Goal: Navigation & Orientation: Find specific page/section

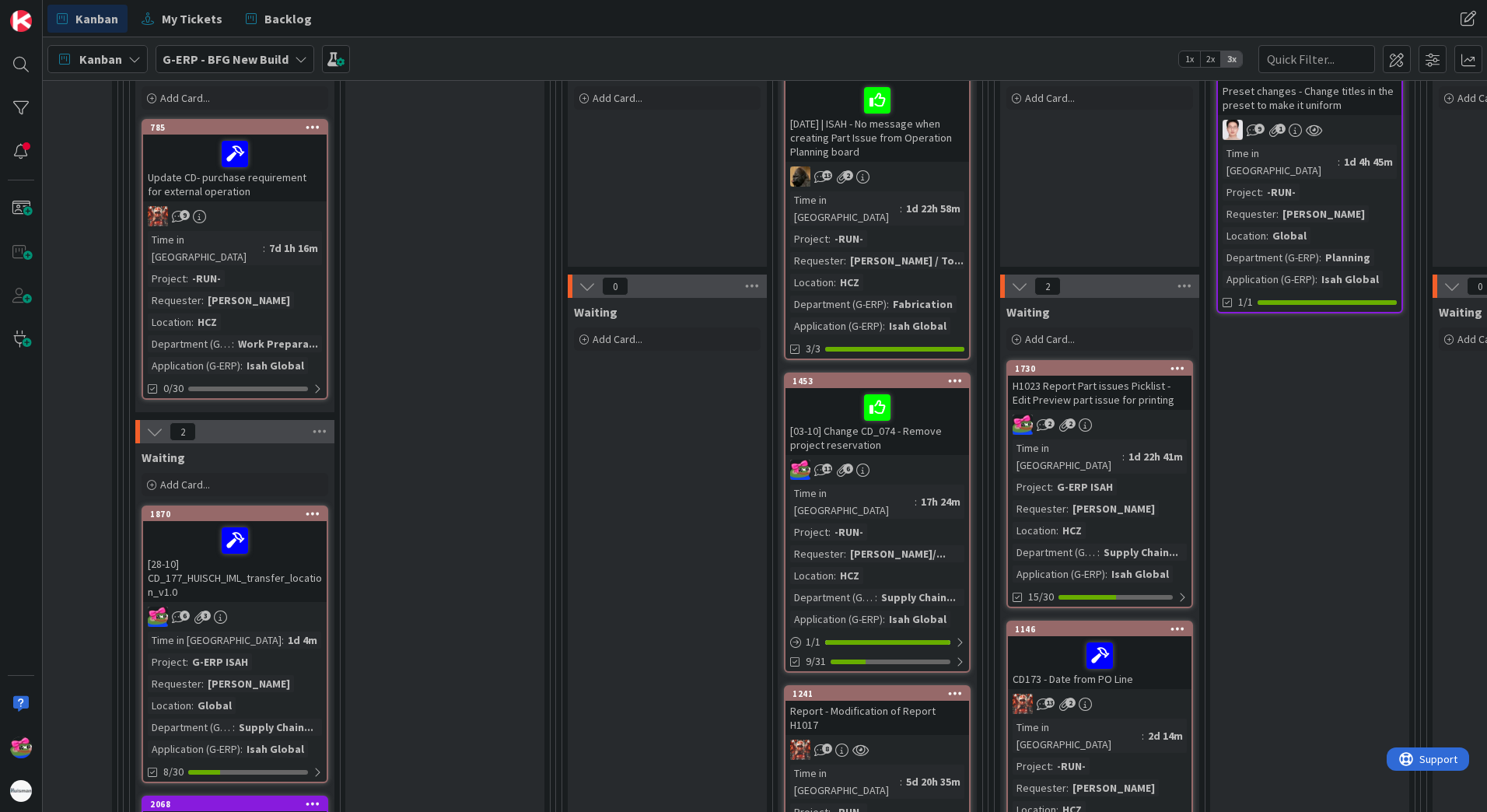
scroll to position [311, 613]
click at [932, 427] on div "[03-10] Change CD_074 - Remove project reservation" at bounding box center [876, 421] width 184 height 66
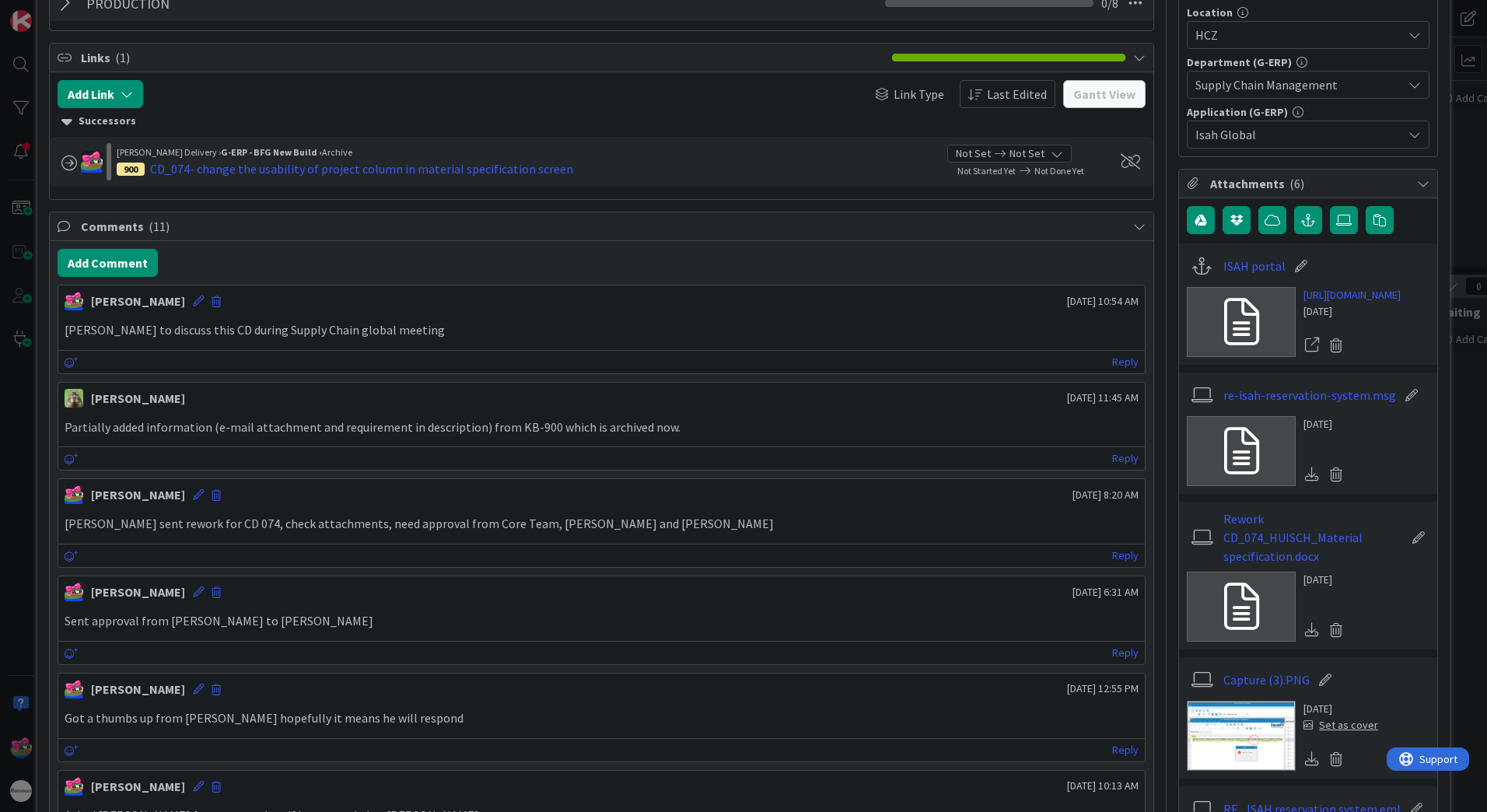
scroll to position [233, 0]
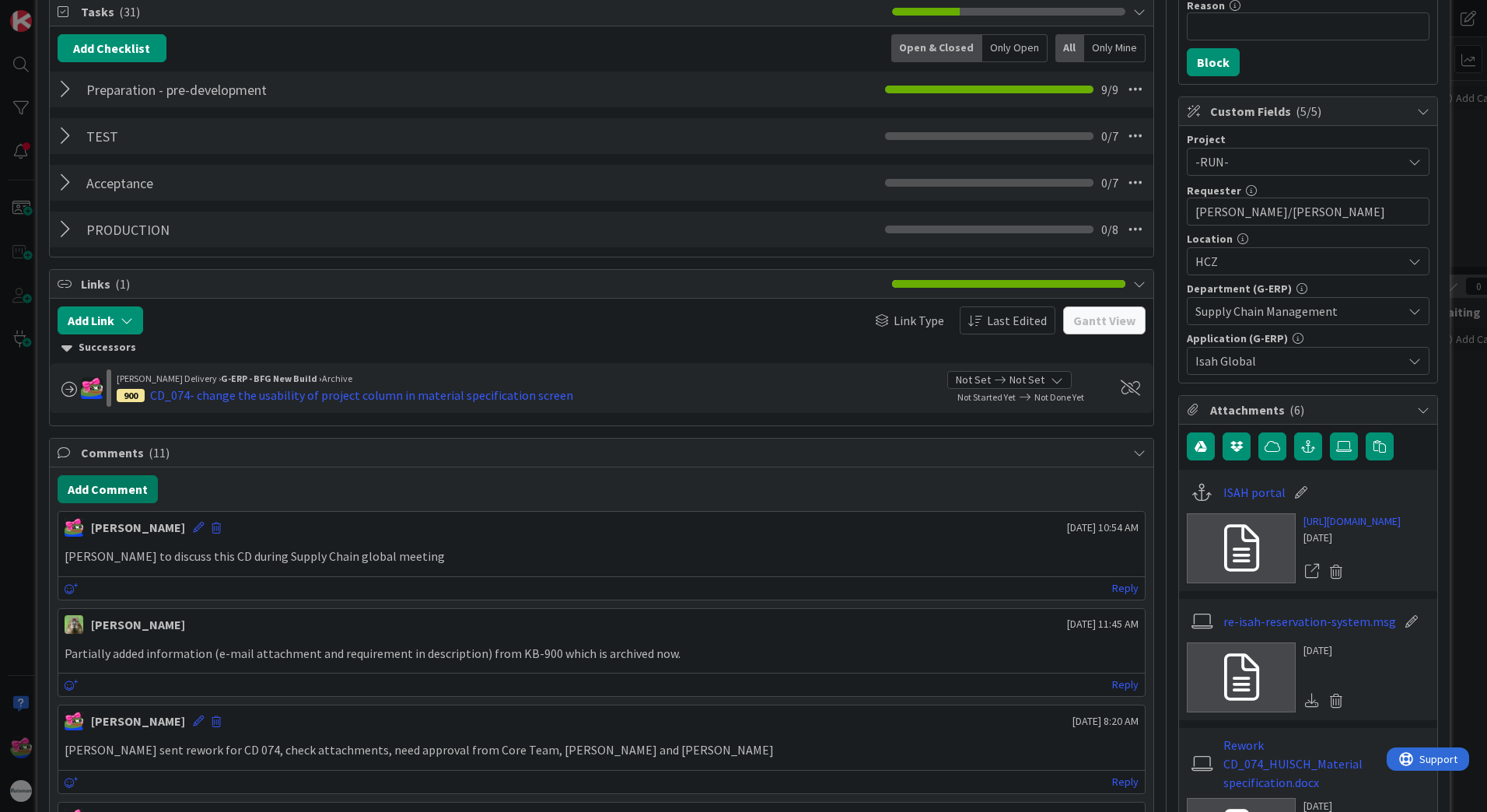
click at [135, 482] on button "Add Comment" at bounding box center [108, 489] width 101 height 28
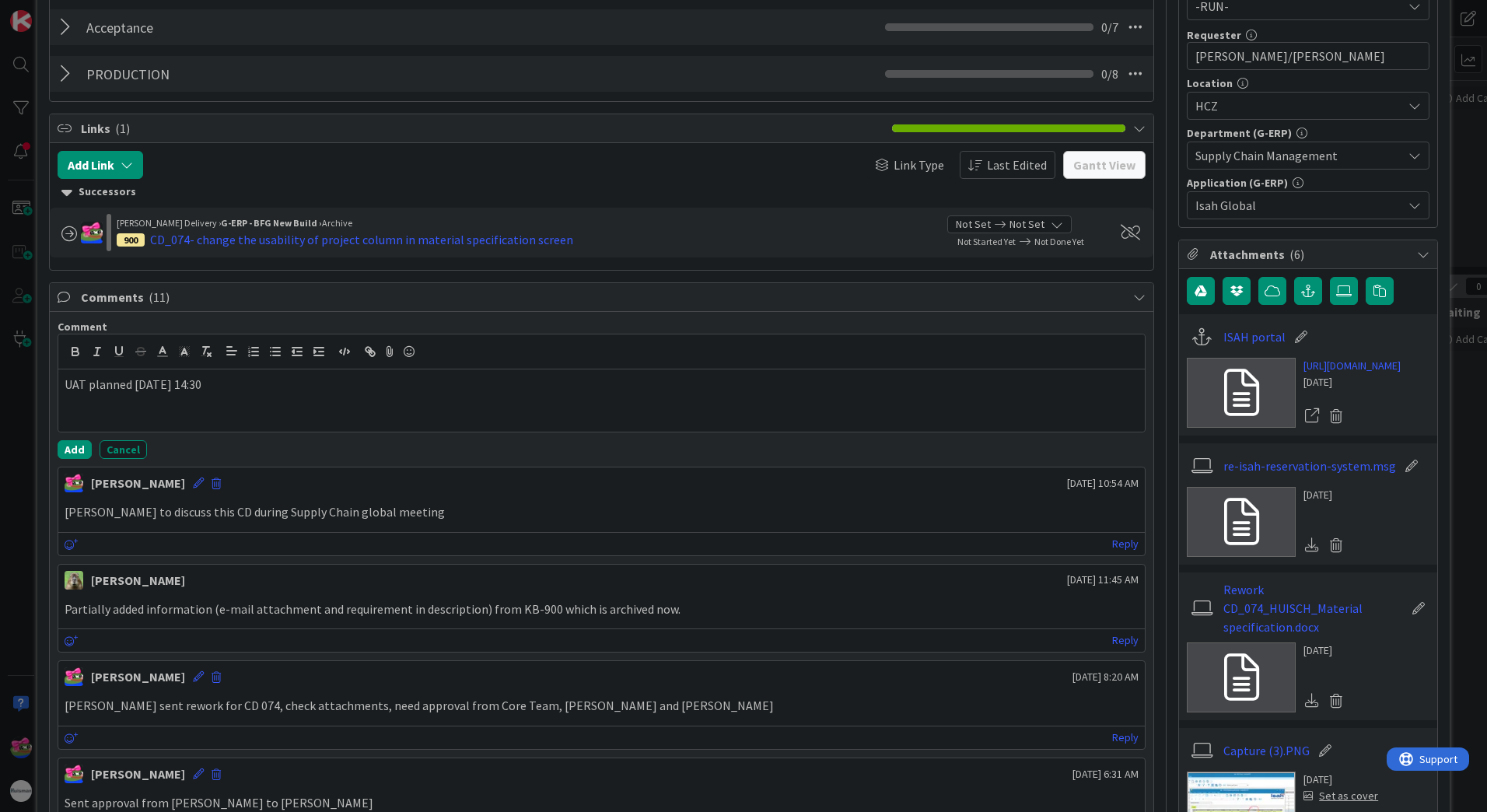
scroll to position [0, 0]
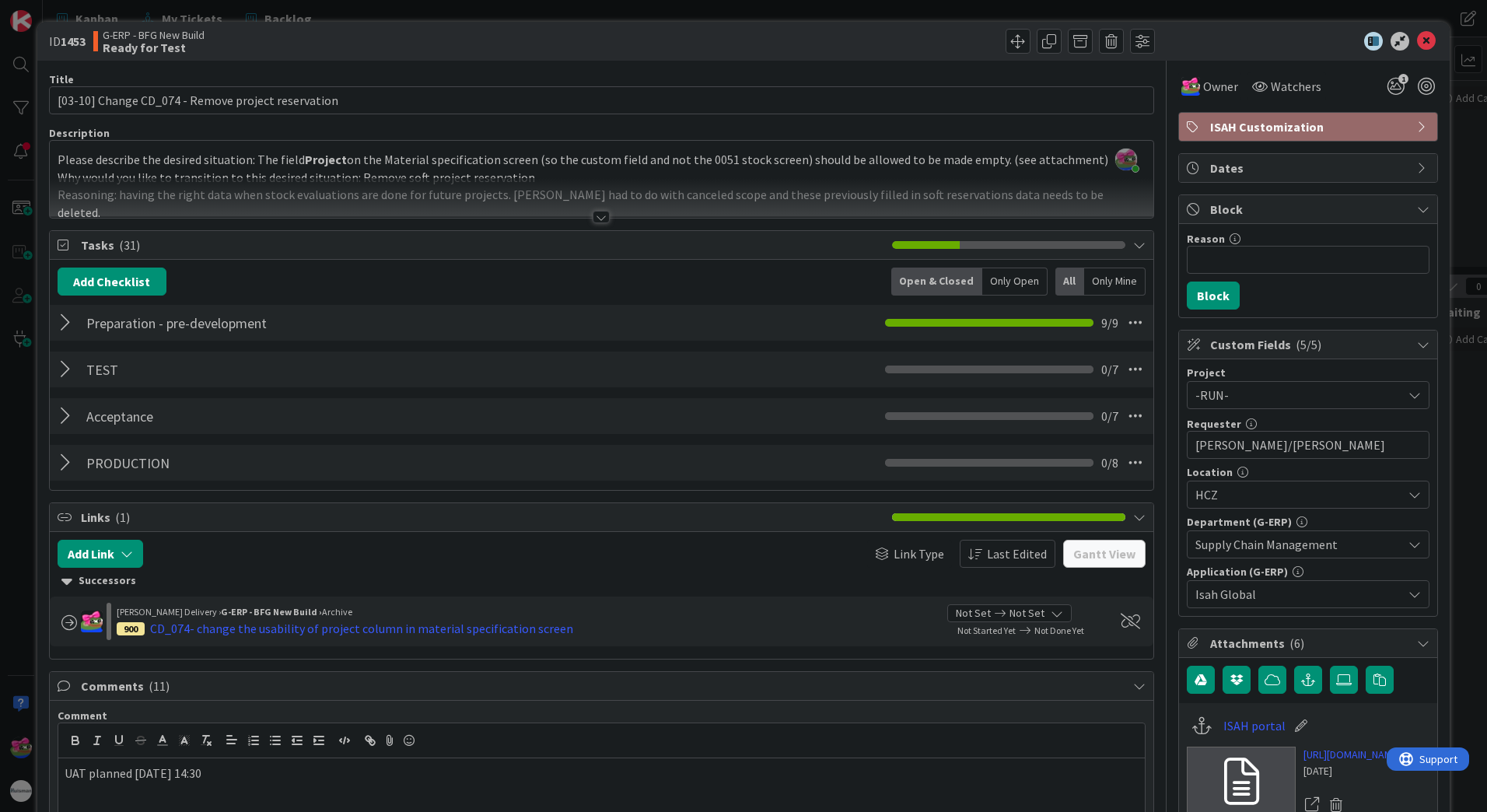
click at [391, 762] on div "UAT planned [DATE] 14:30" at bounding box center [601, 788] width 1087 height 62
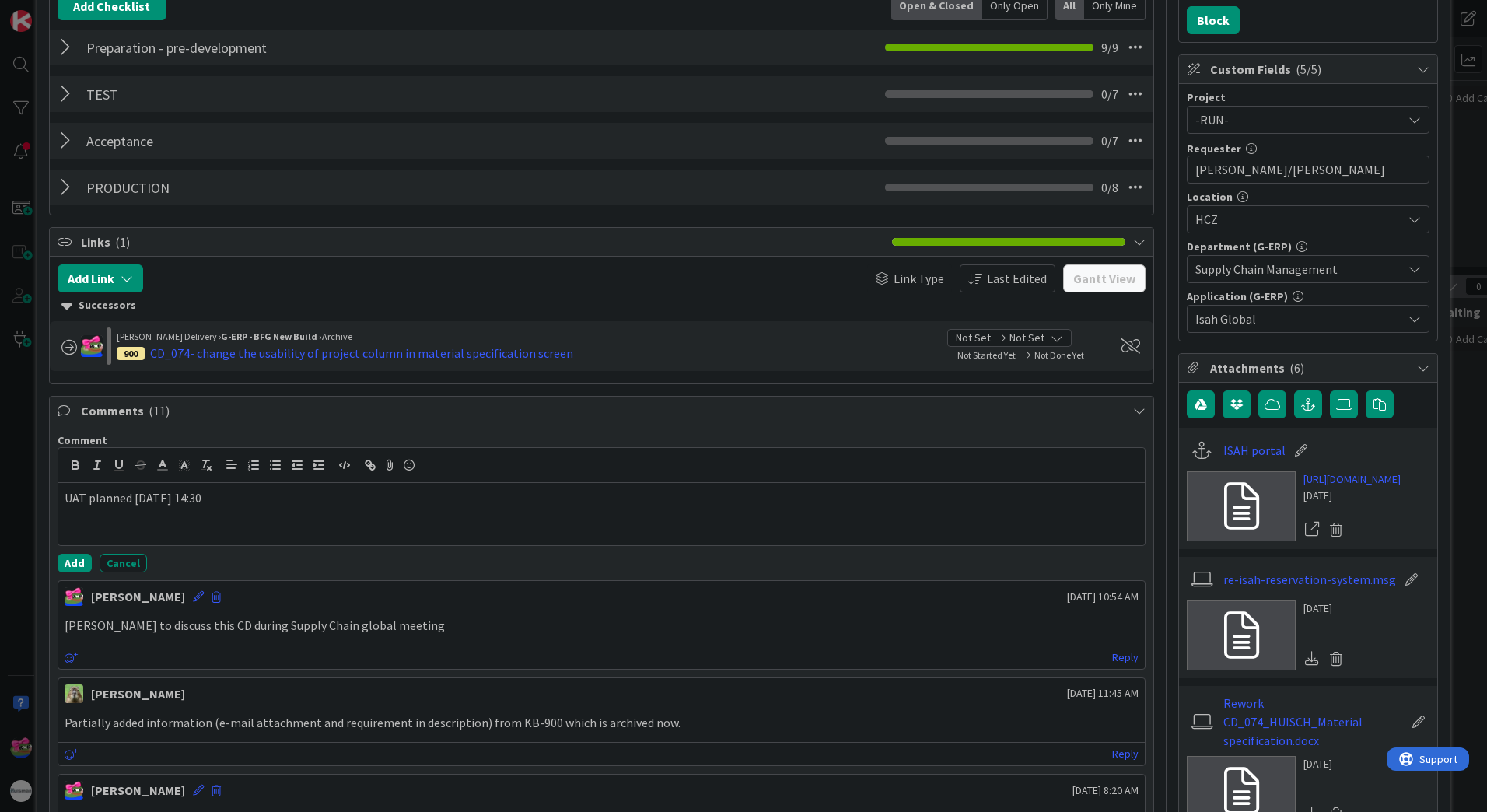
scroll to position [545, 0]
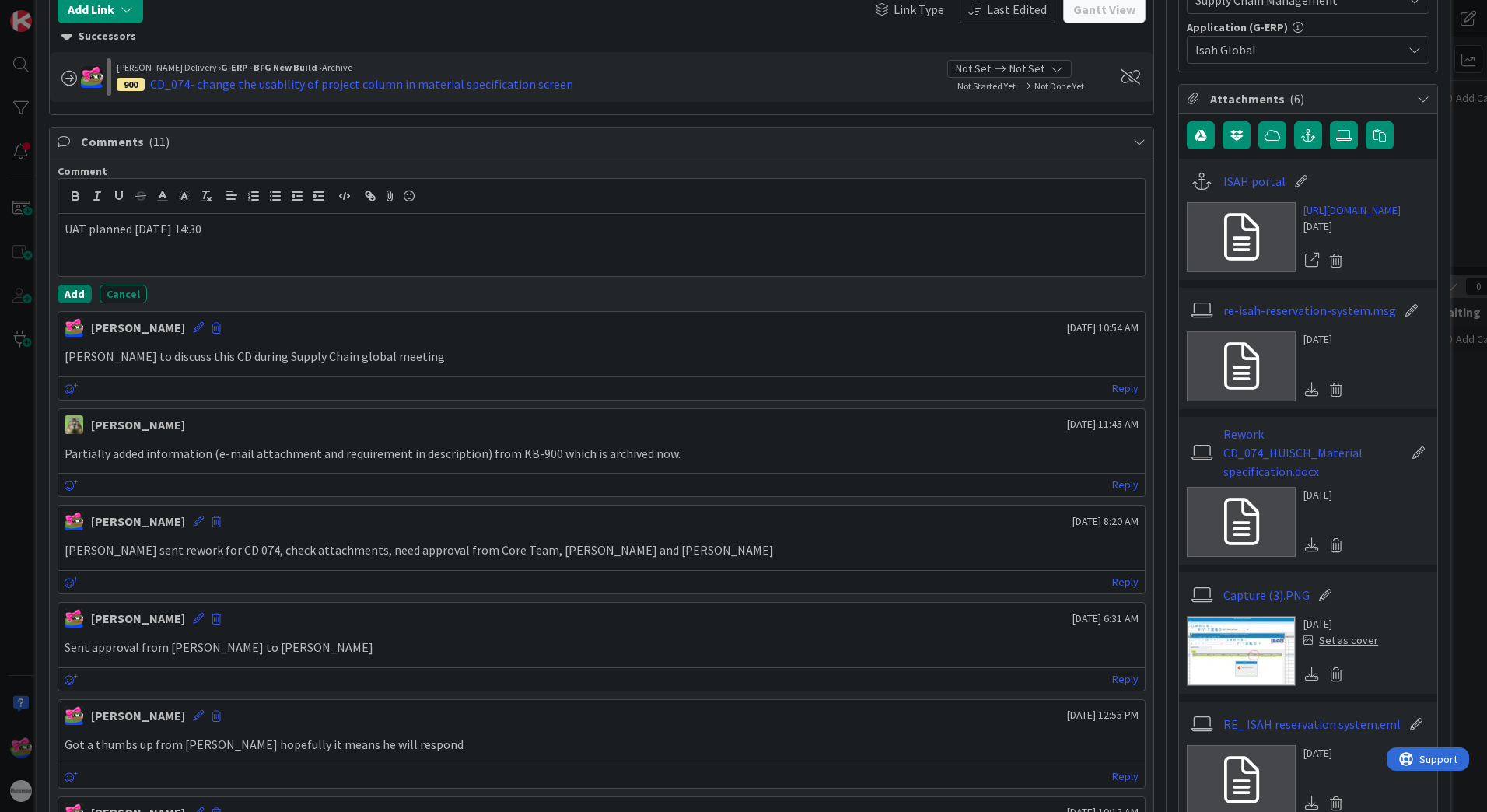
click at [74, 285] on button "Add" at bounding box center [74, 294] width 34 height 18
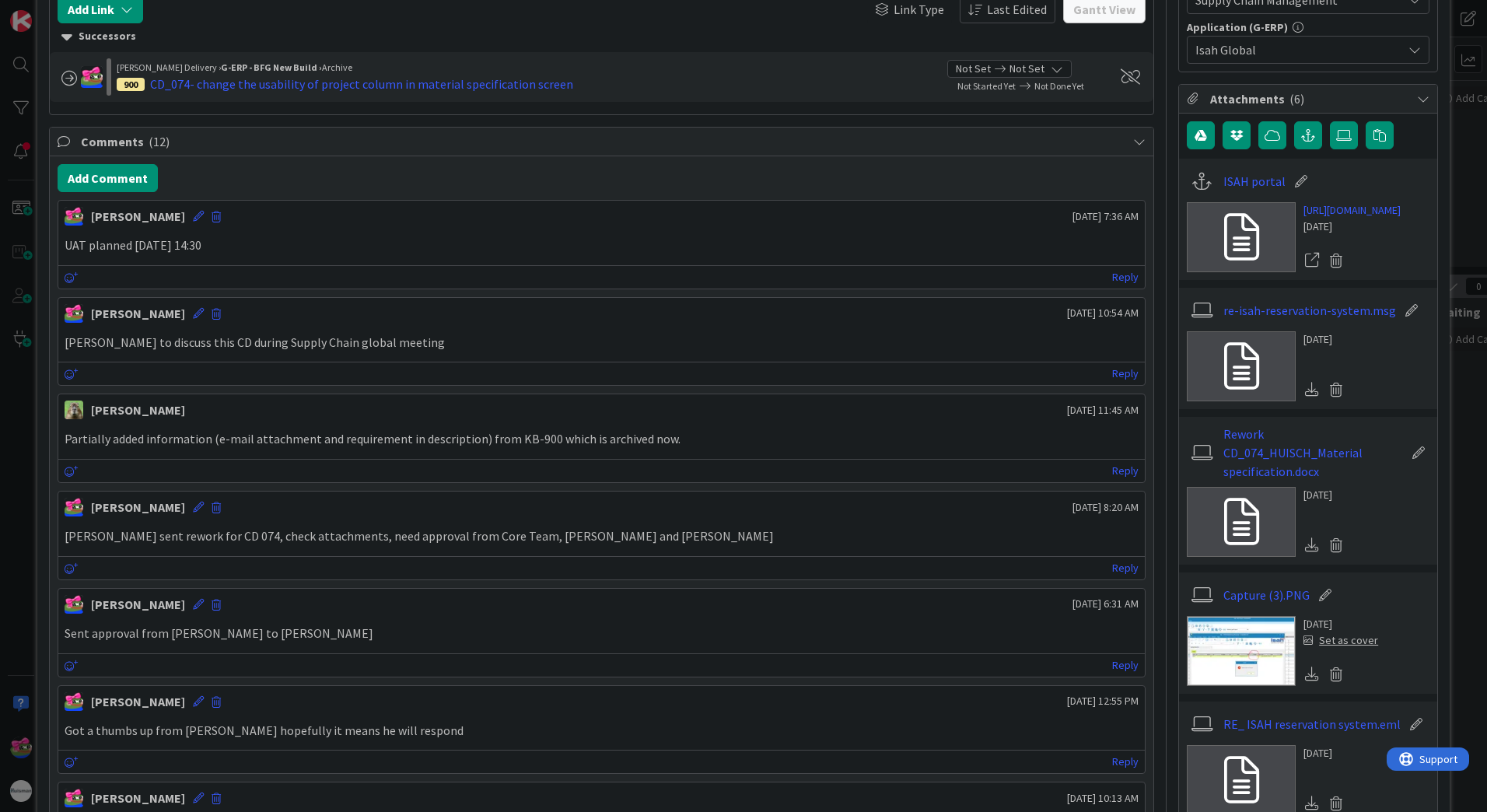
scroll to position [0, 0]
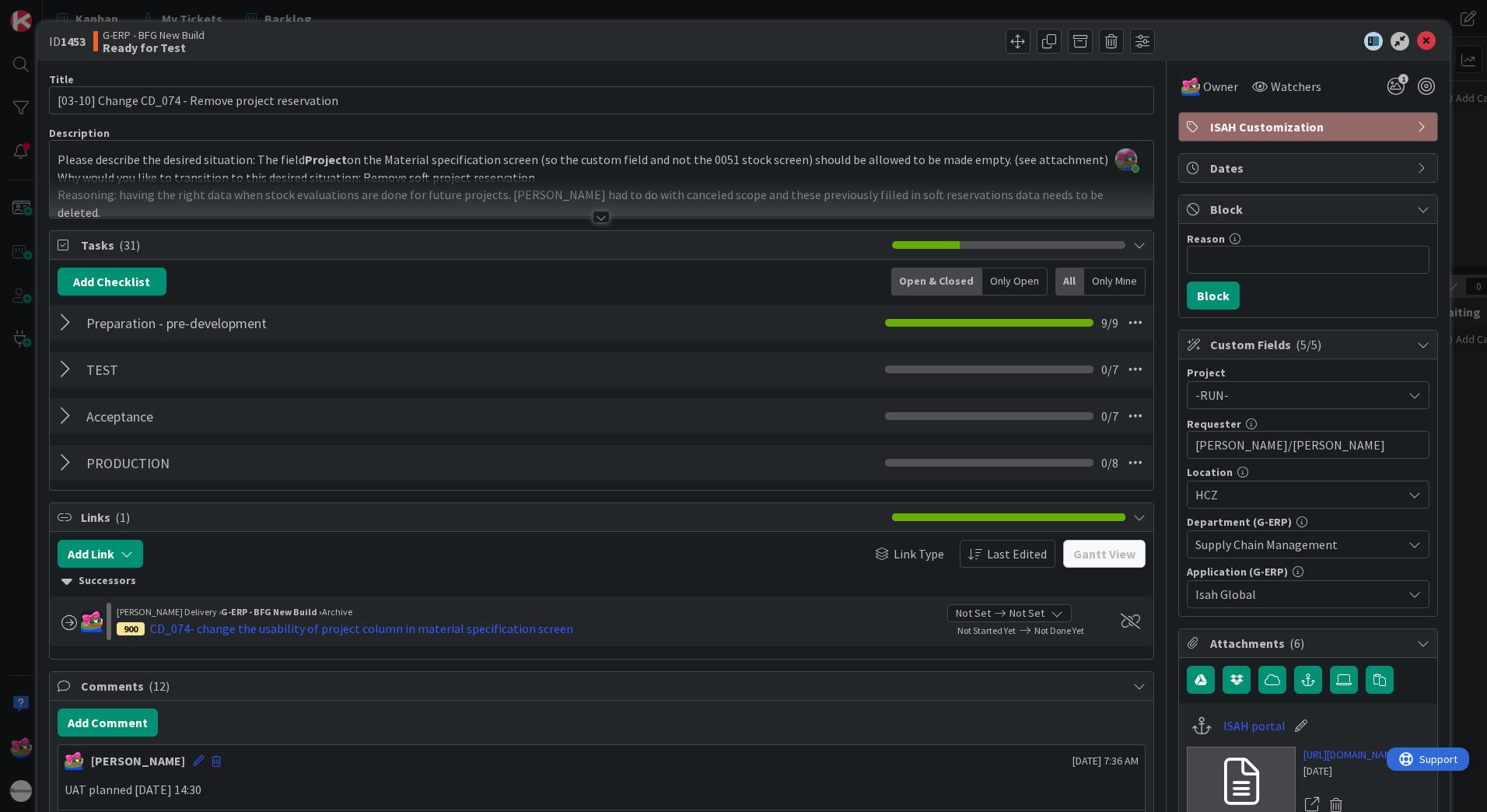
click at [59, 323] on div at bounding box center [67, 323] width 20 height 28
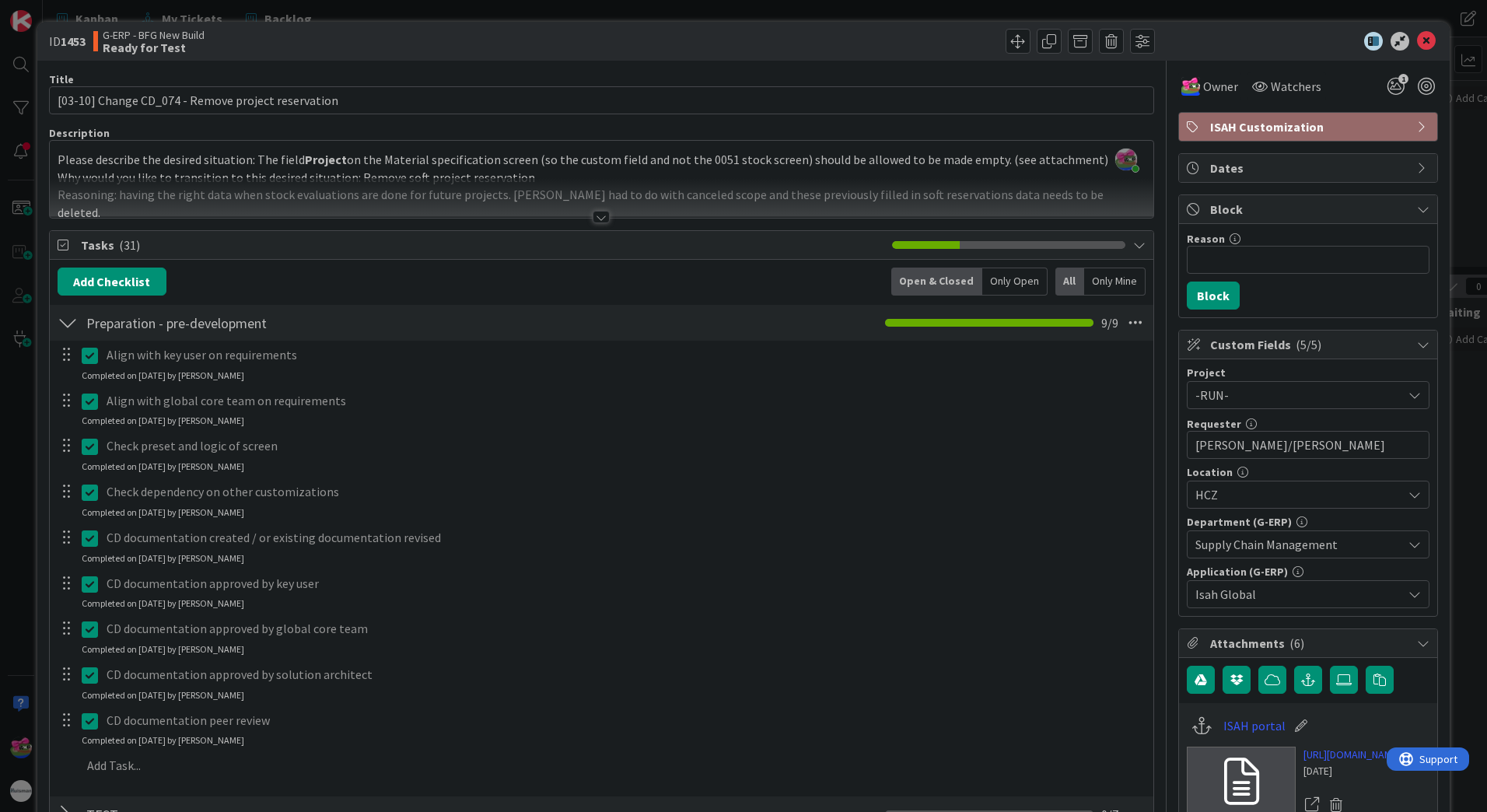
click at [66, 320] on div at bounding box center [67, 323] width 20 height 28
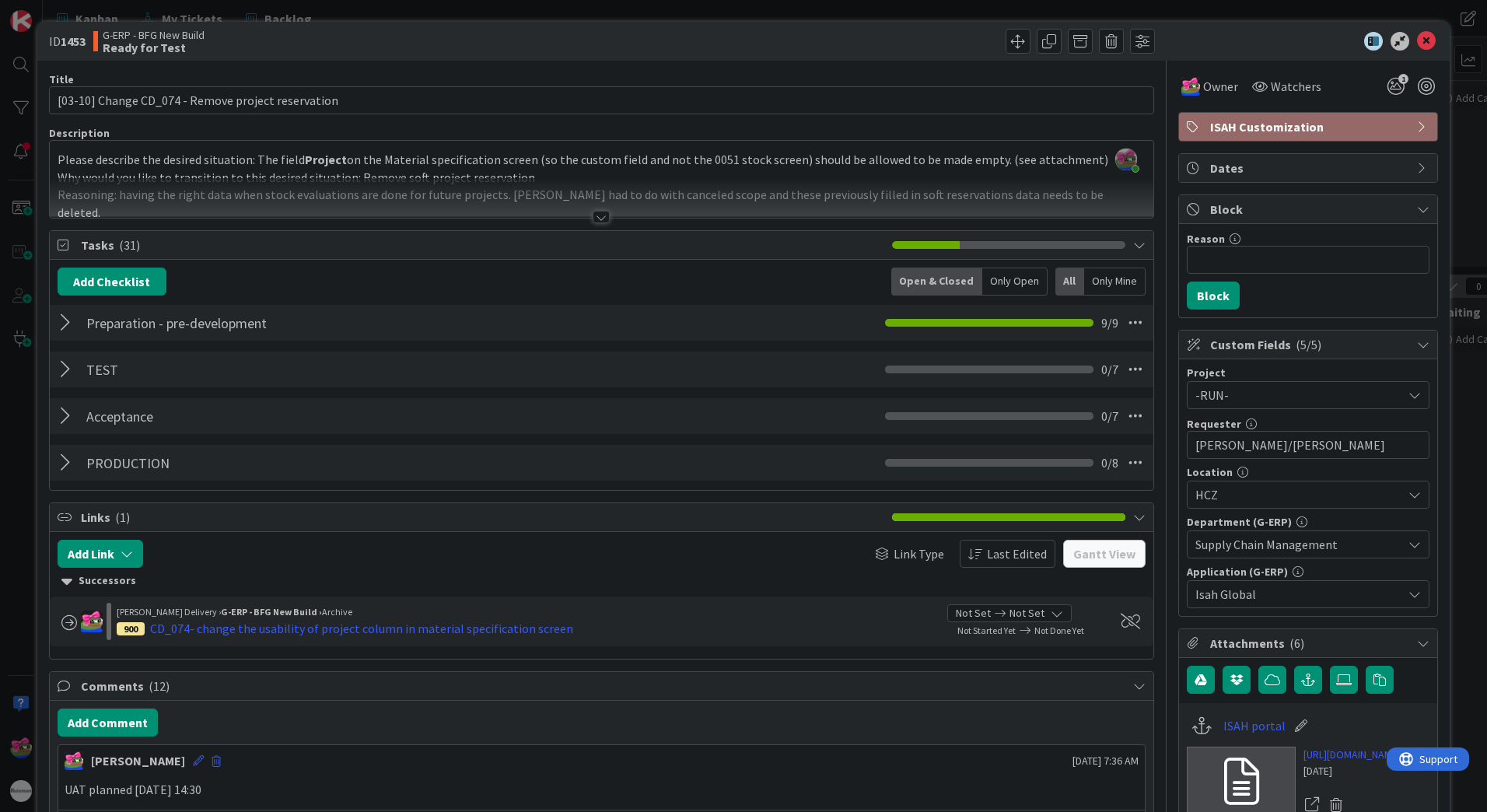
click at [68, 370] on div at bounding box center [67, 369] width 20 height 28
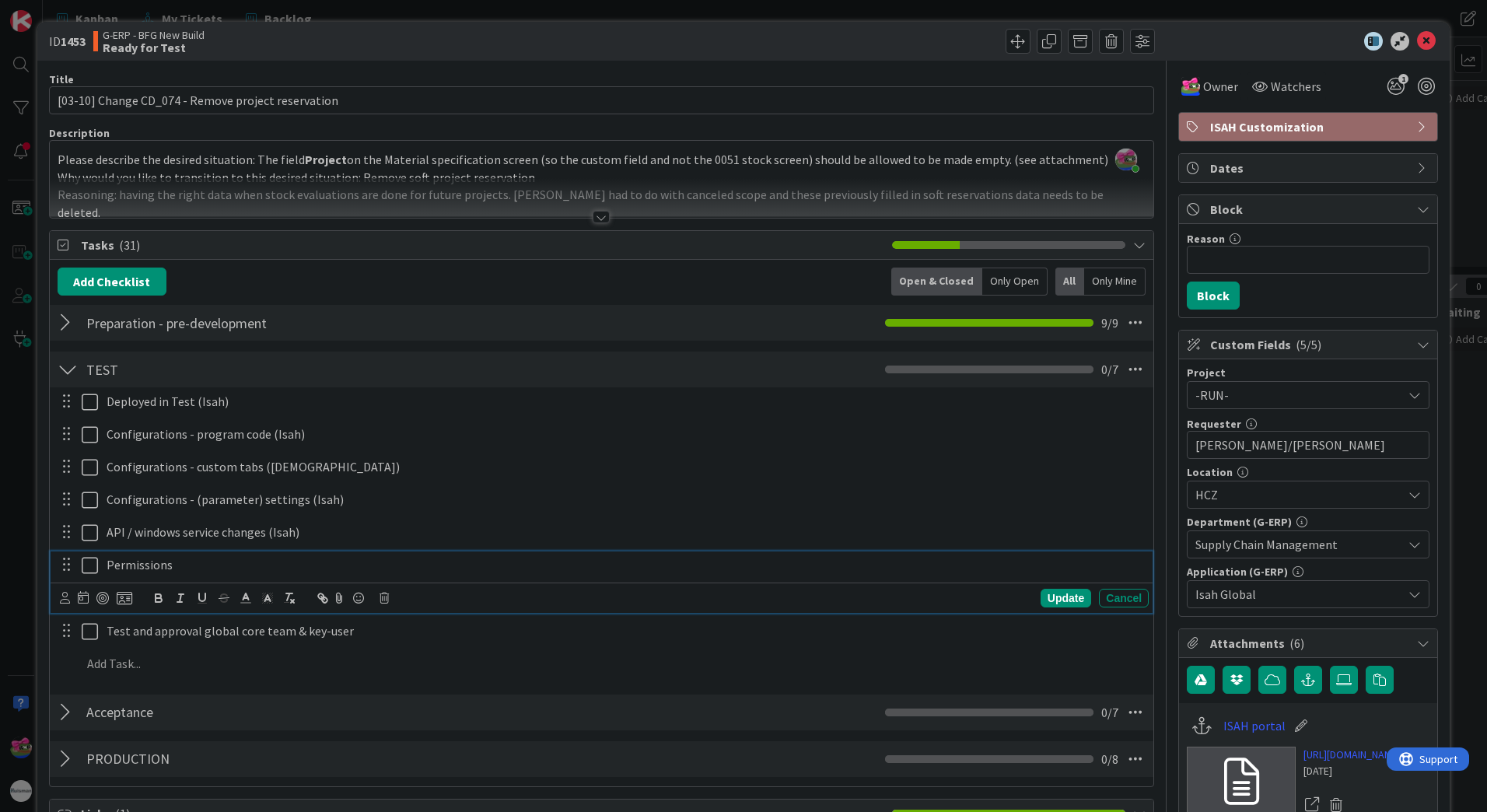
click at [87, 566] on icon at bounding box center [89, 565] width 17 height 18
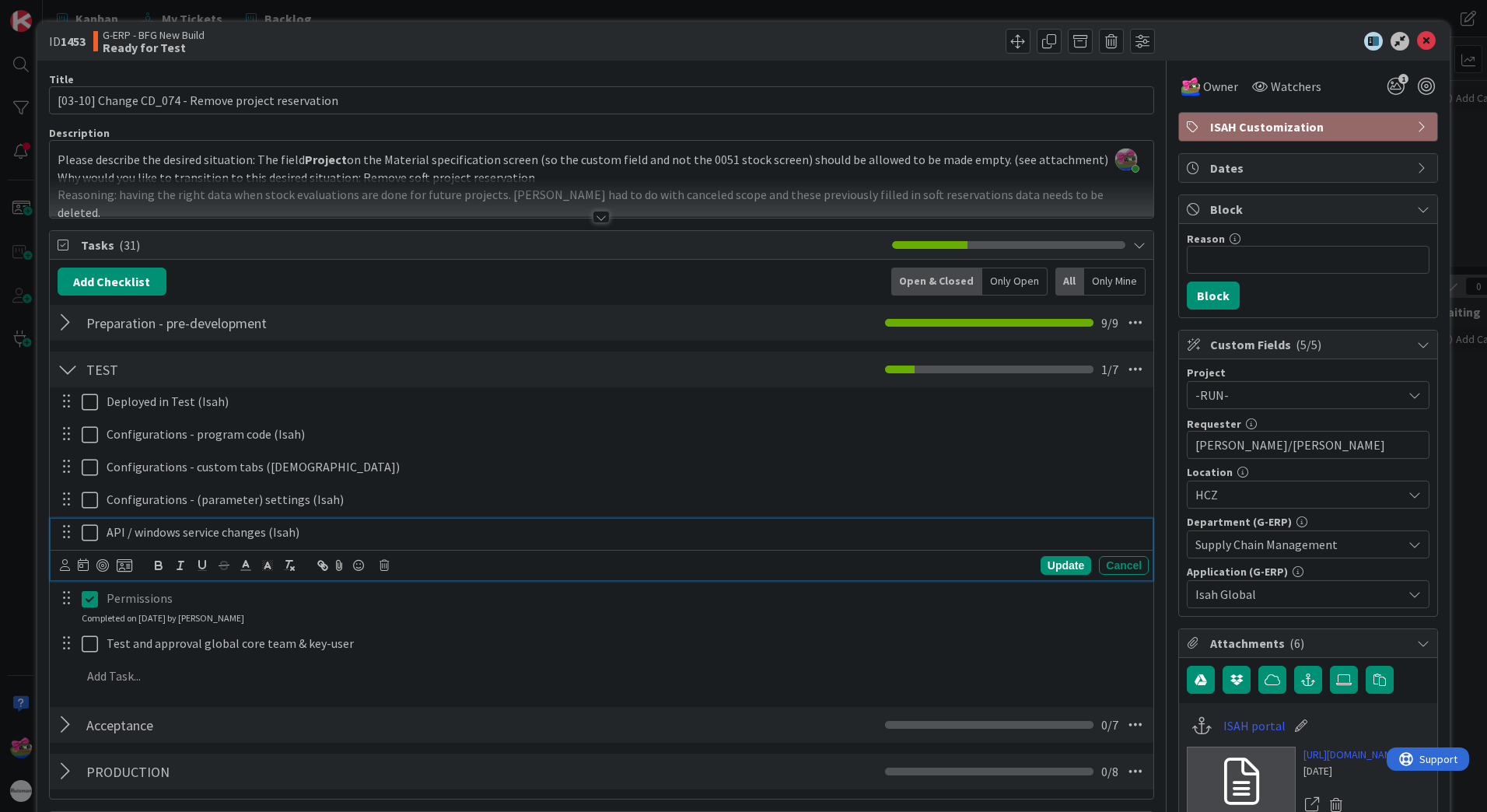
click at [87, 538] on icon at bounding box center [89, 532] width 17 height 18
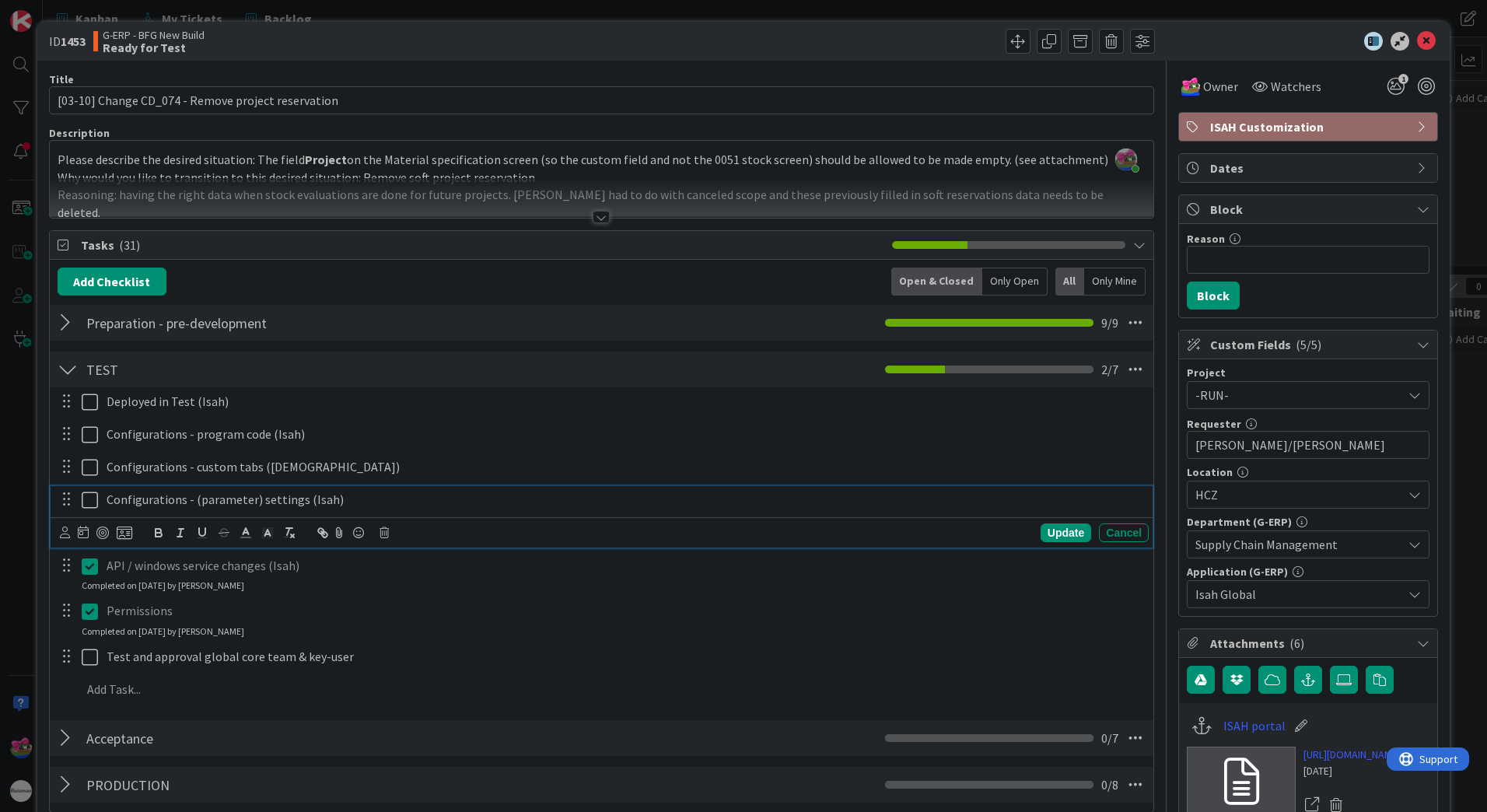
click at [85, 507] on icon at bounding box center [89, 499] width 17 height 18
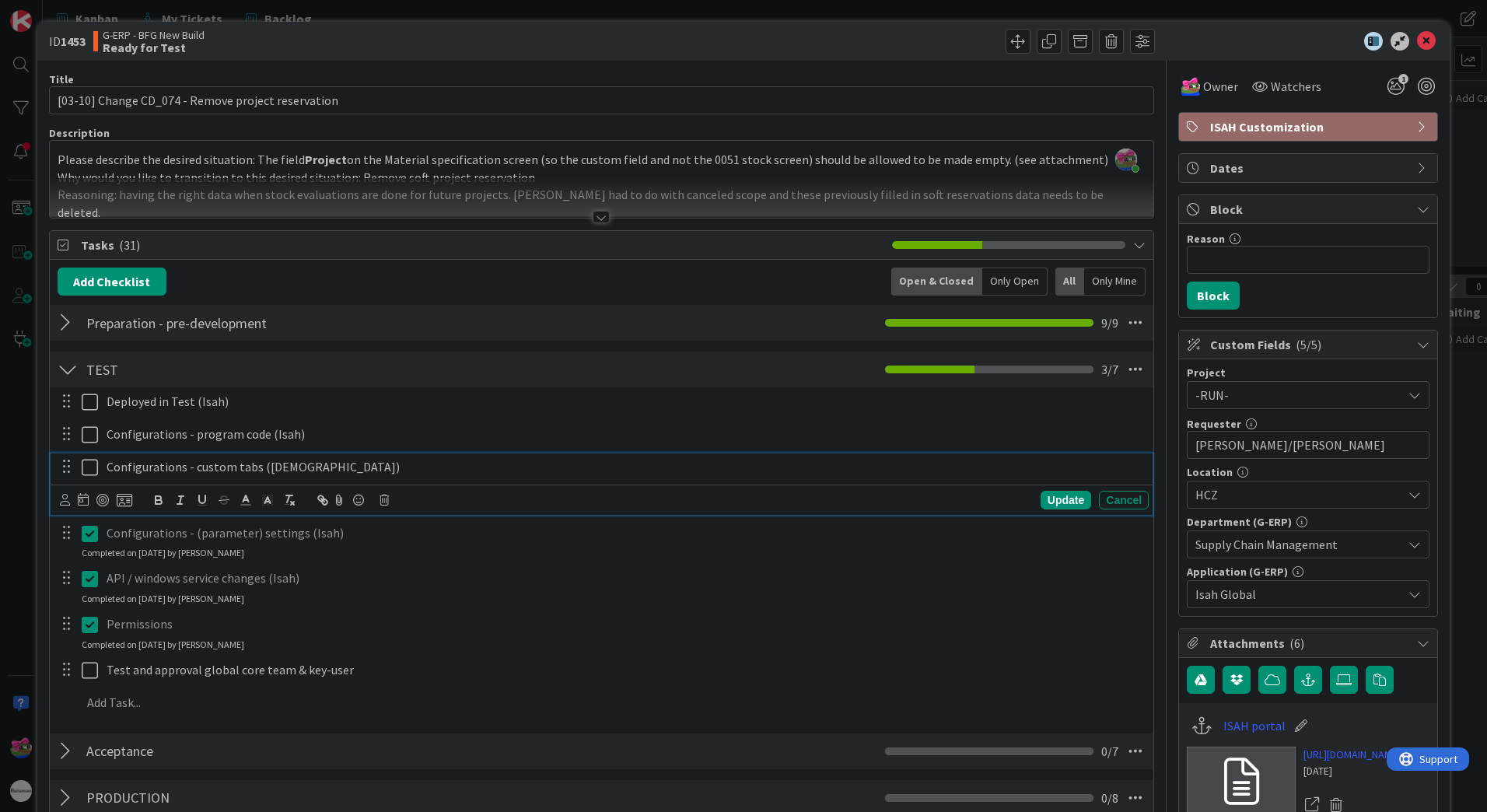
click at [88, 475] on icon at bounding box center [89, 467] width 17 height 18
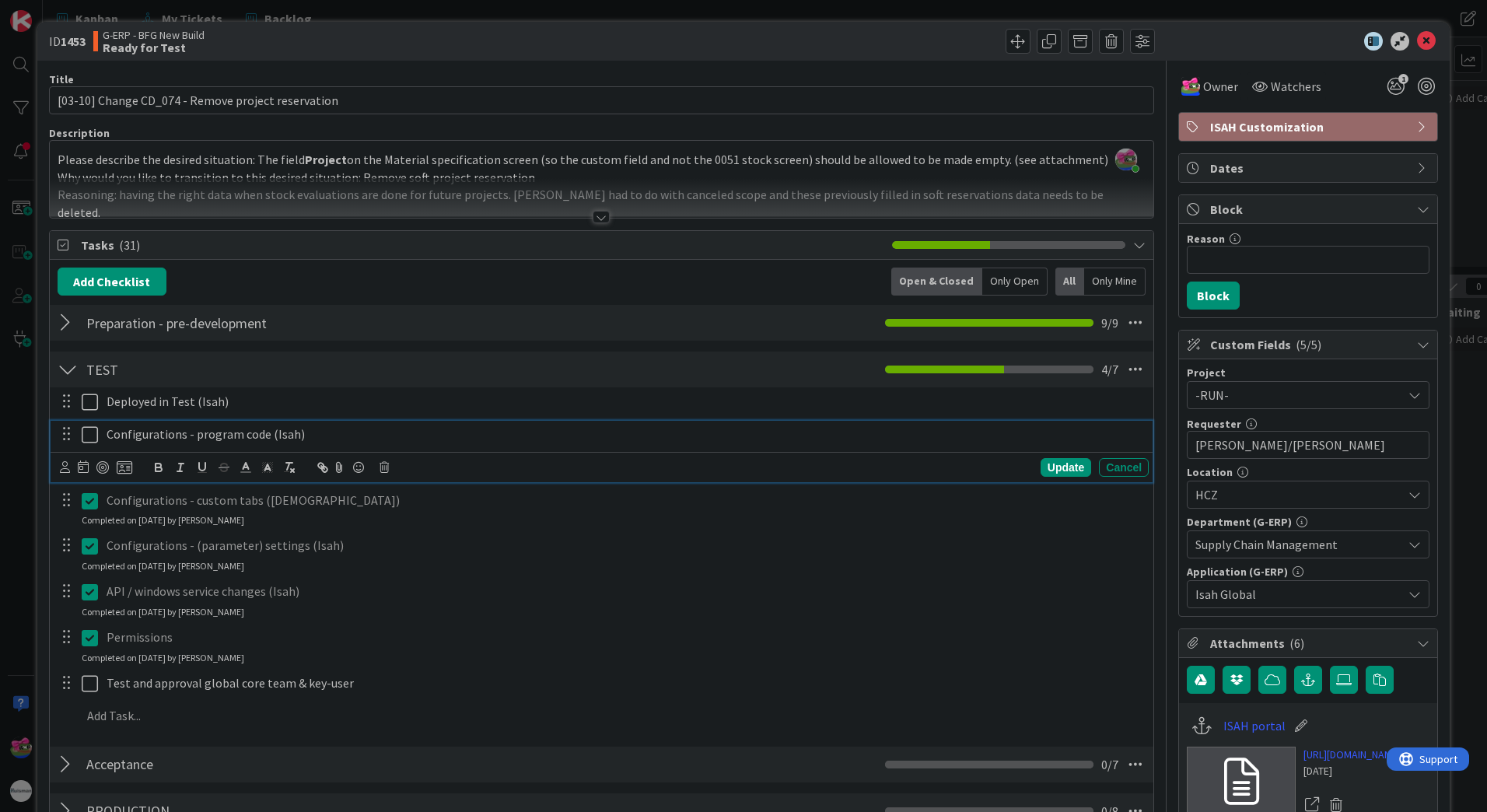
click at [88, 438] on icon at bounding box center [89, 434] width 17 height 18
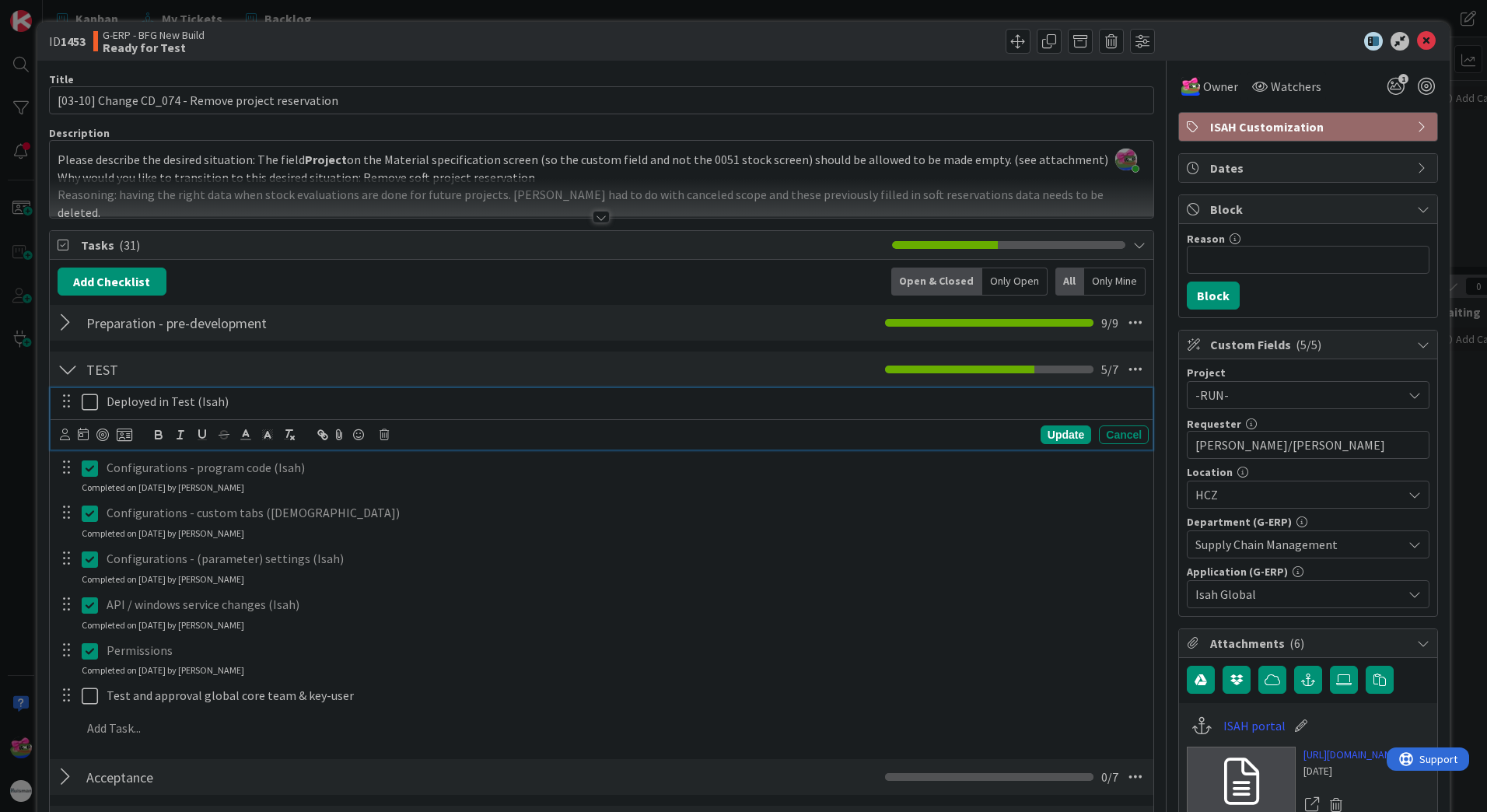
click at [84, 402] on icon at bounding box center [89, 401] width 17 height 18
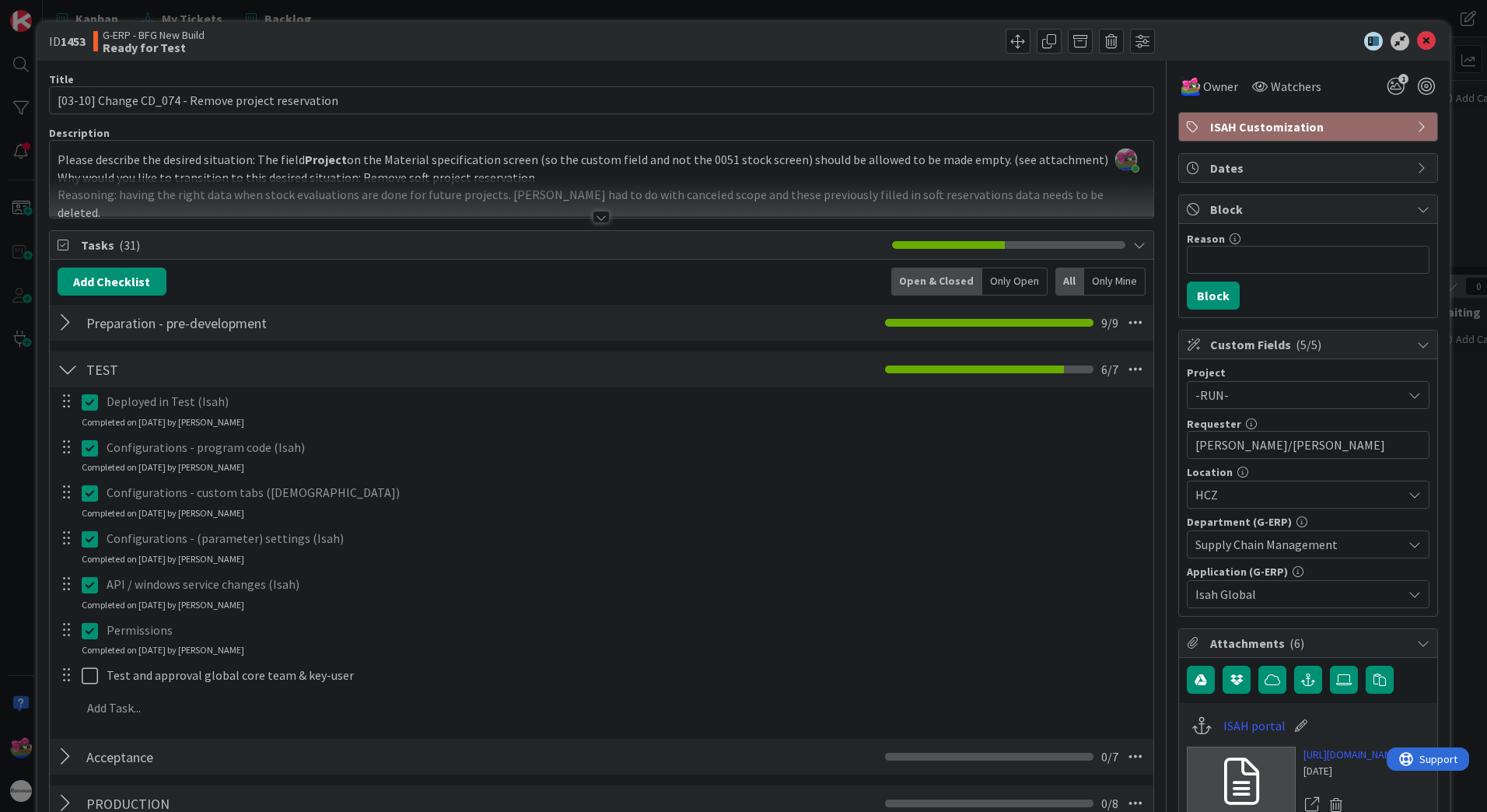
click at [66, 370] on div at bounding box center [67, 369] width 20 height 28
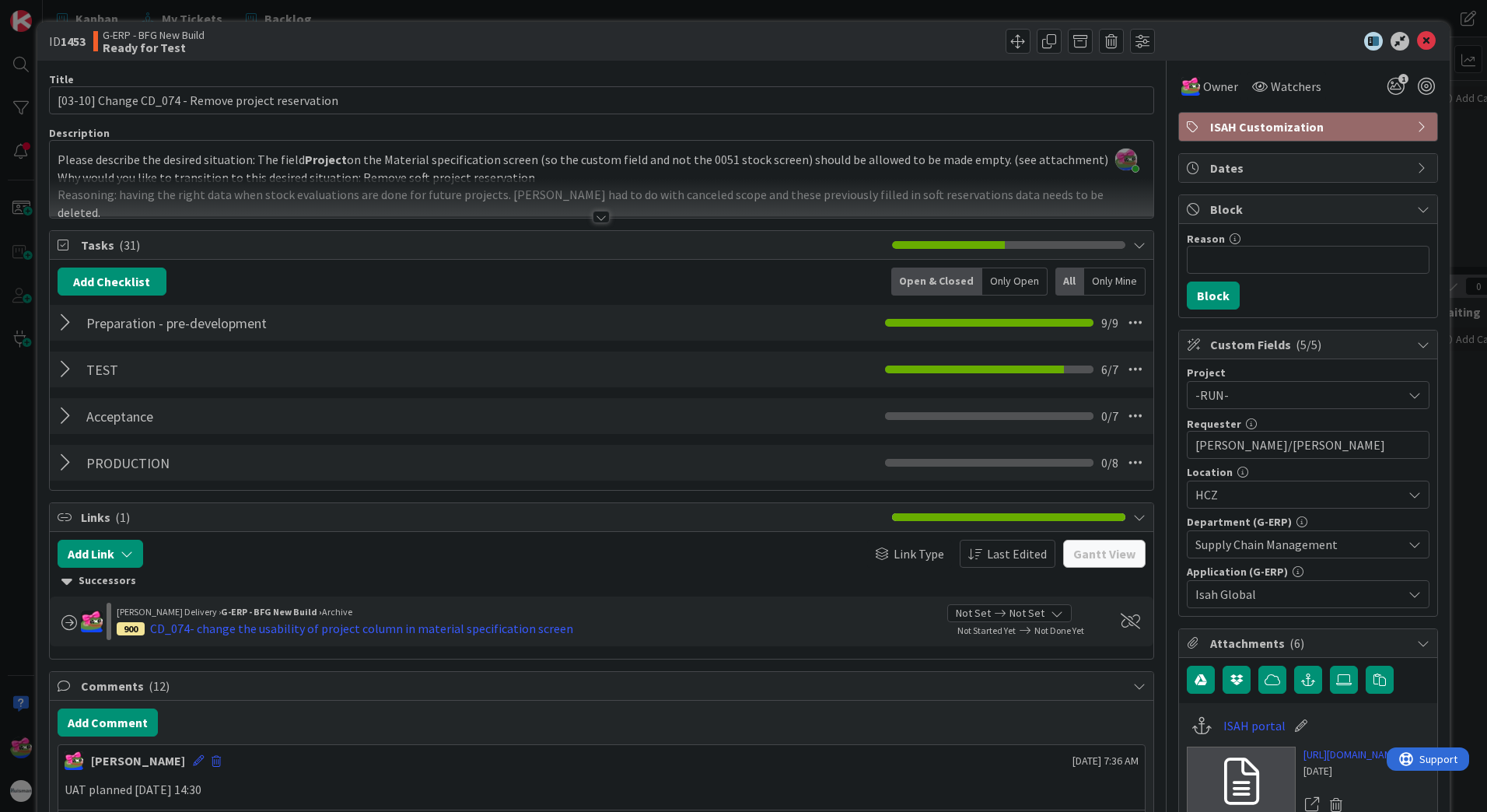
click at [66, 419] on div at bounding box center [67, 416] width 20 height 28
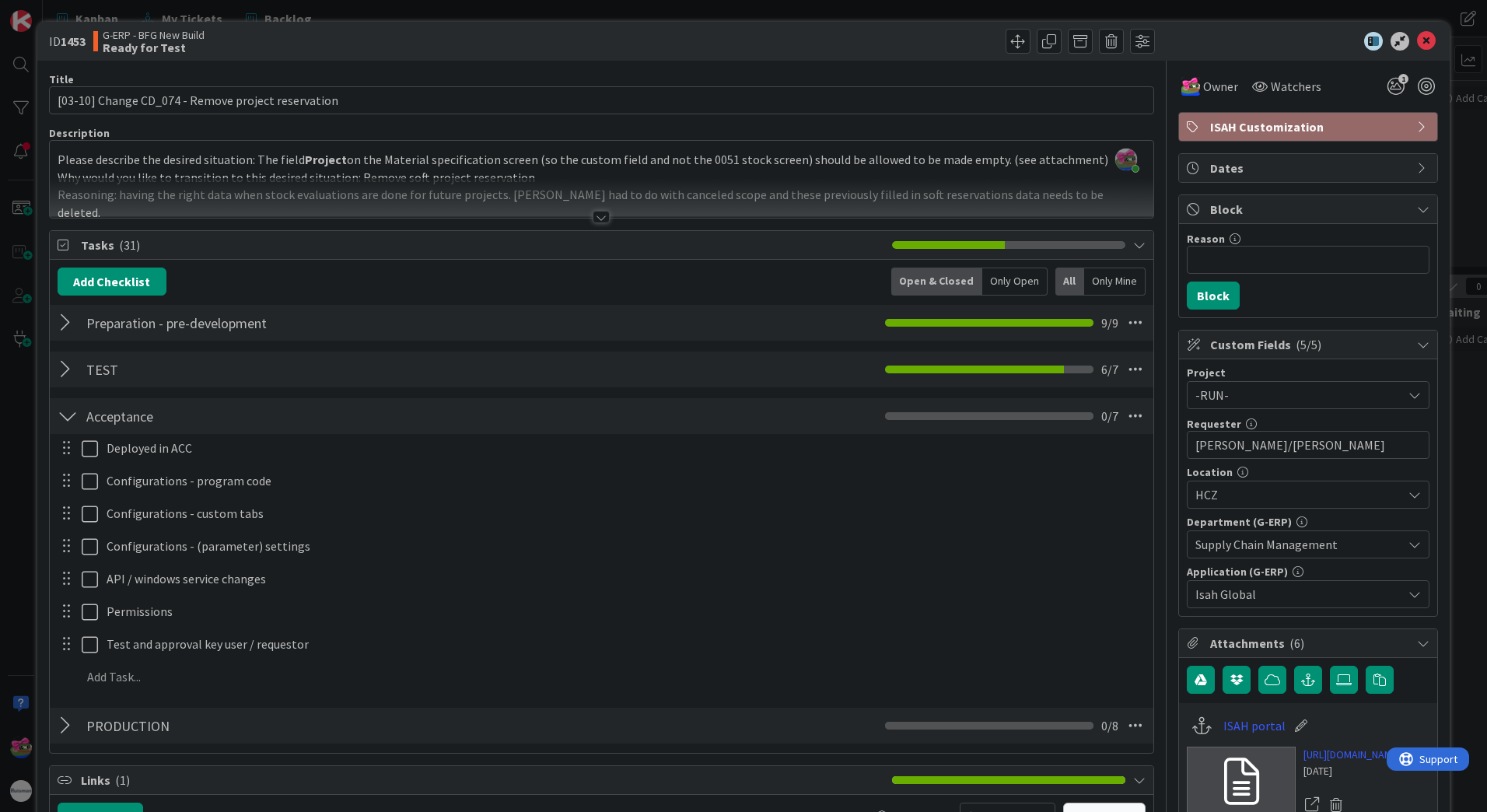
click at [66, 419] on div at bounding box center [67, 416] width 20 height 28
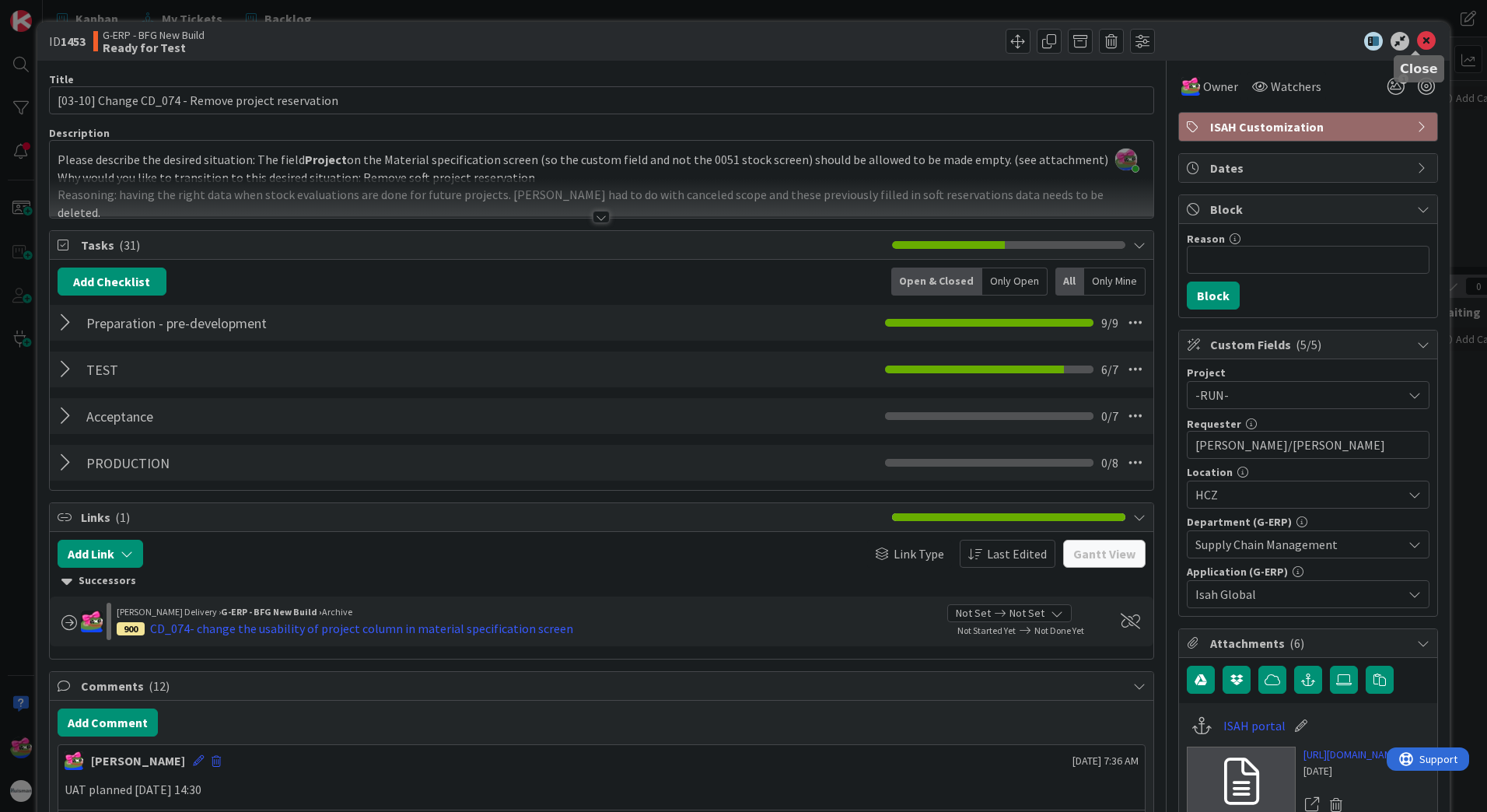
click at [1417, 43] on icon at bounding box center [1426, 40] width 18 height 18
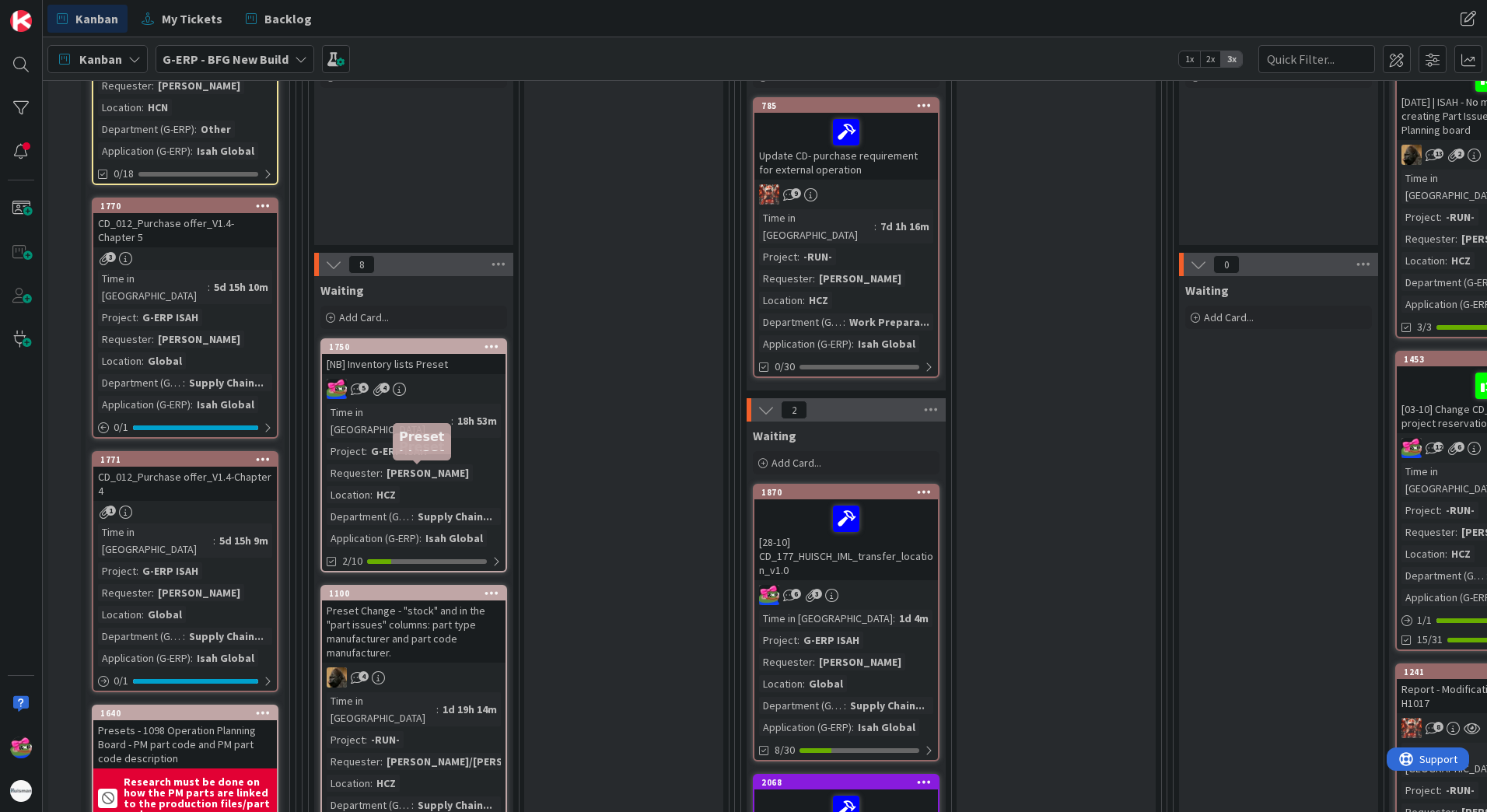
scroll to position [467, 0]
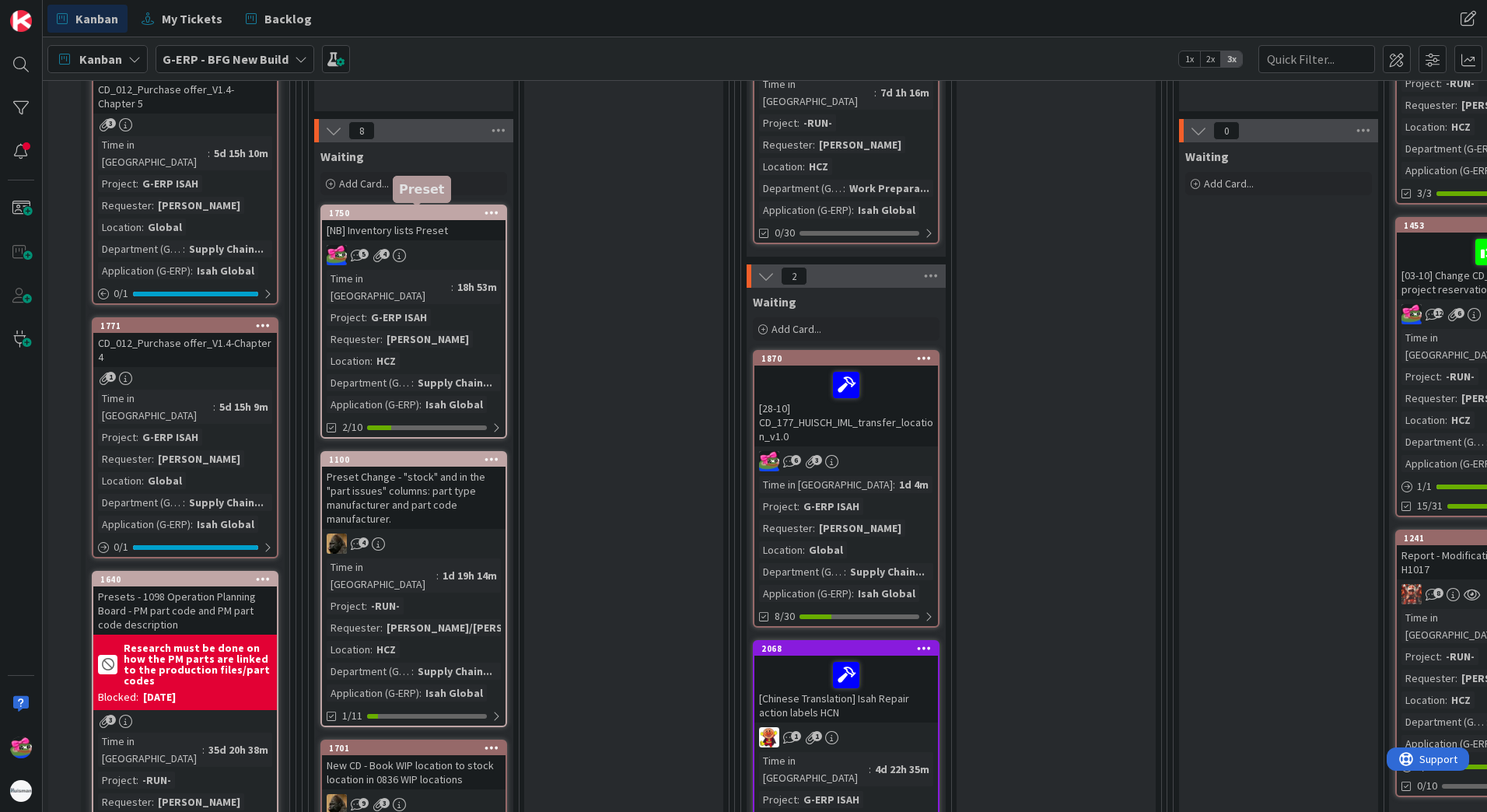
click at [394, 214] on div "1750" at bounding box center [417, 212] width 177 height 10
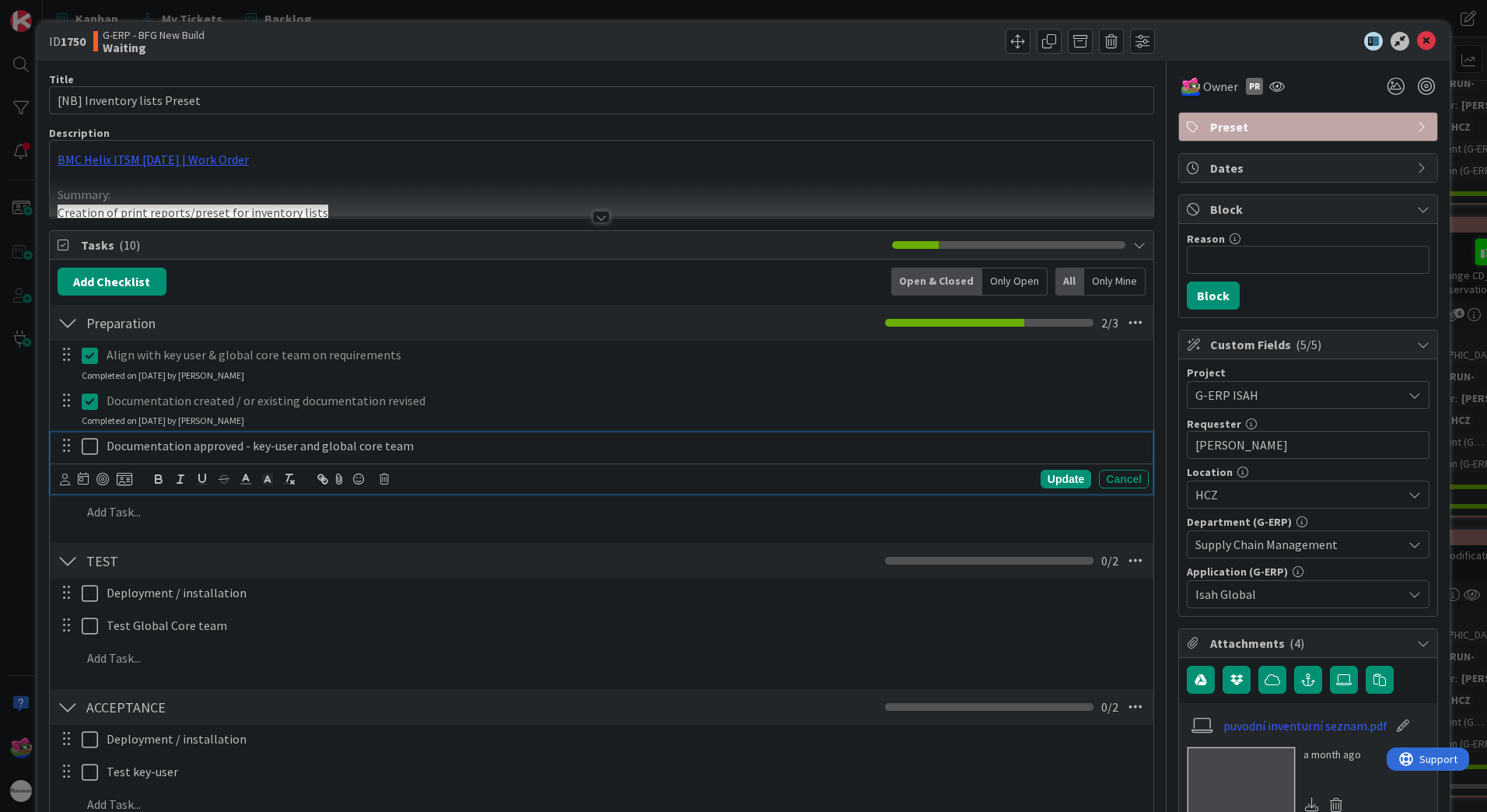
click at [85, 448] on icon at bounding box center [89, 446] width 17 height 18
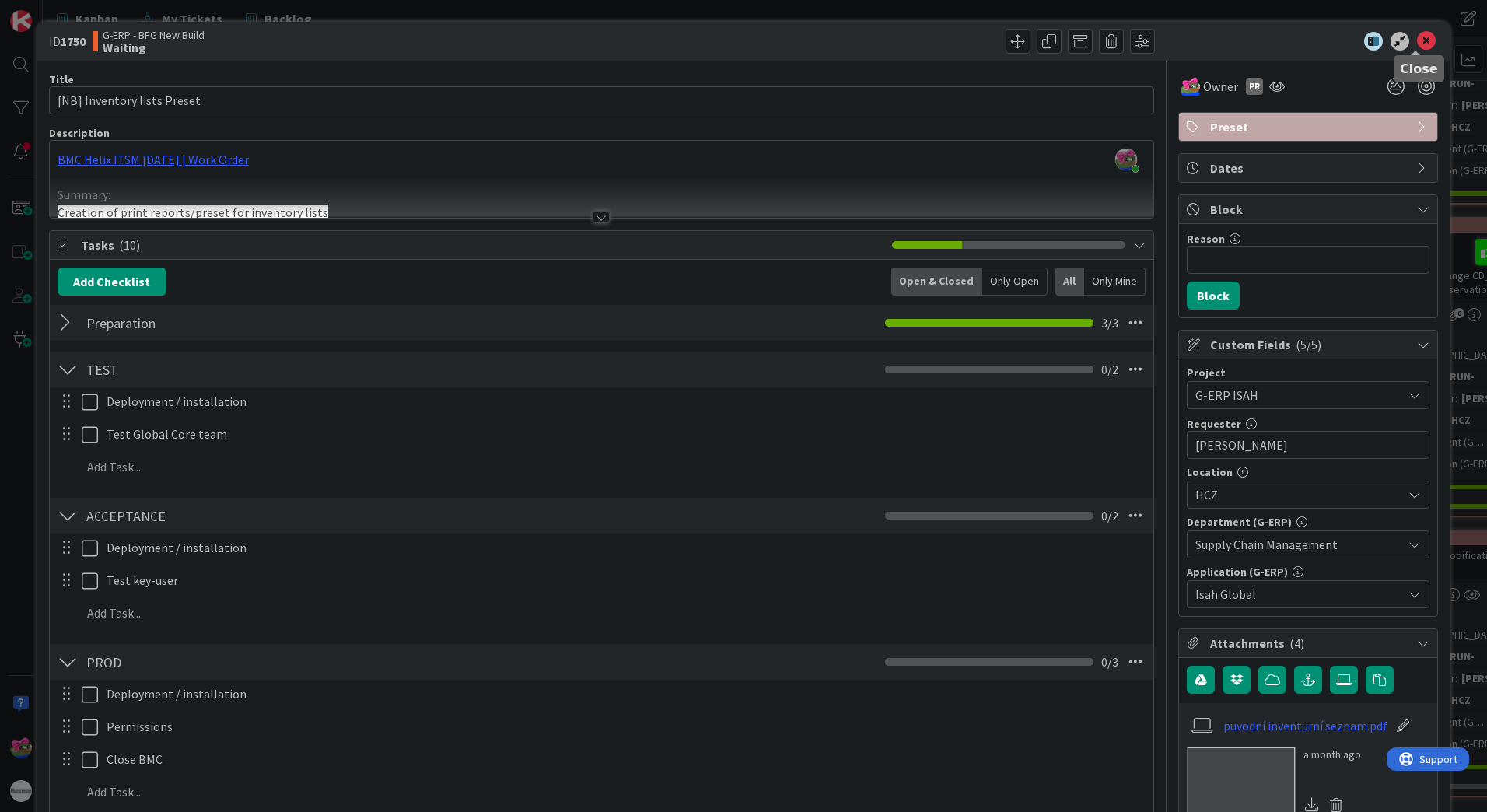
click at [1418, 45] on icon at bounding box center [1426, 40] width 18 height 18
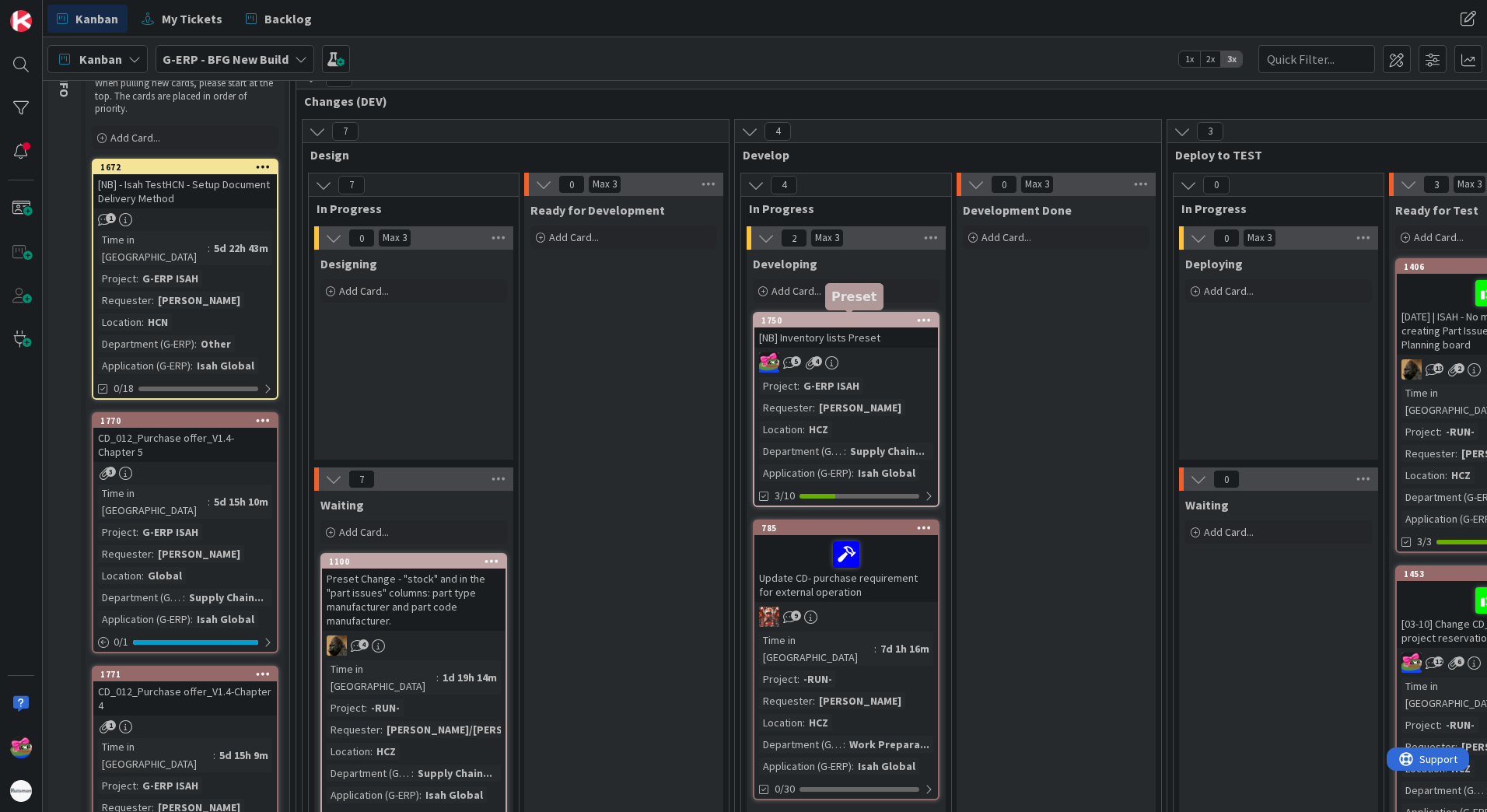
click at [821, 322] on div "1750" at bounding box center [850, 320] width 177 height 10
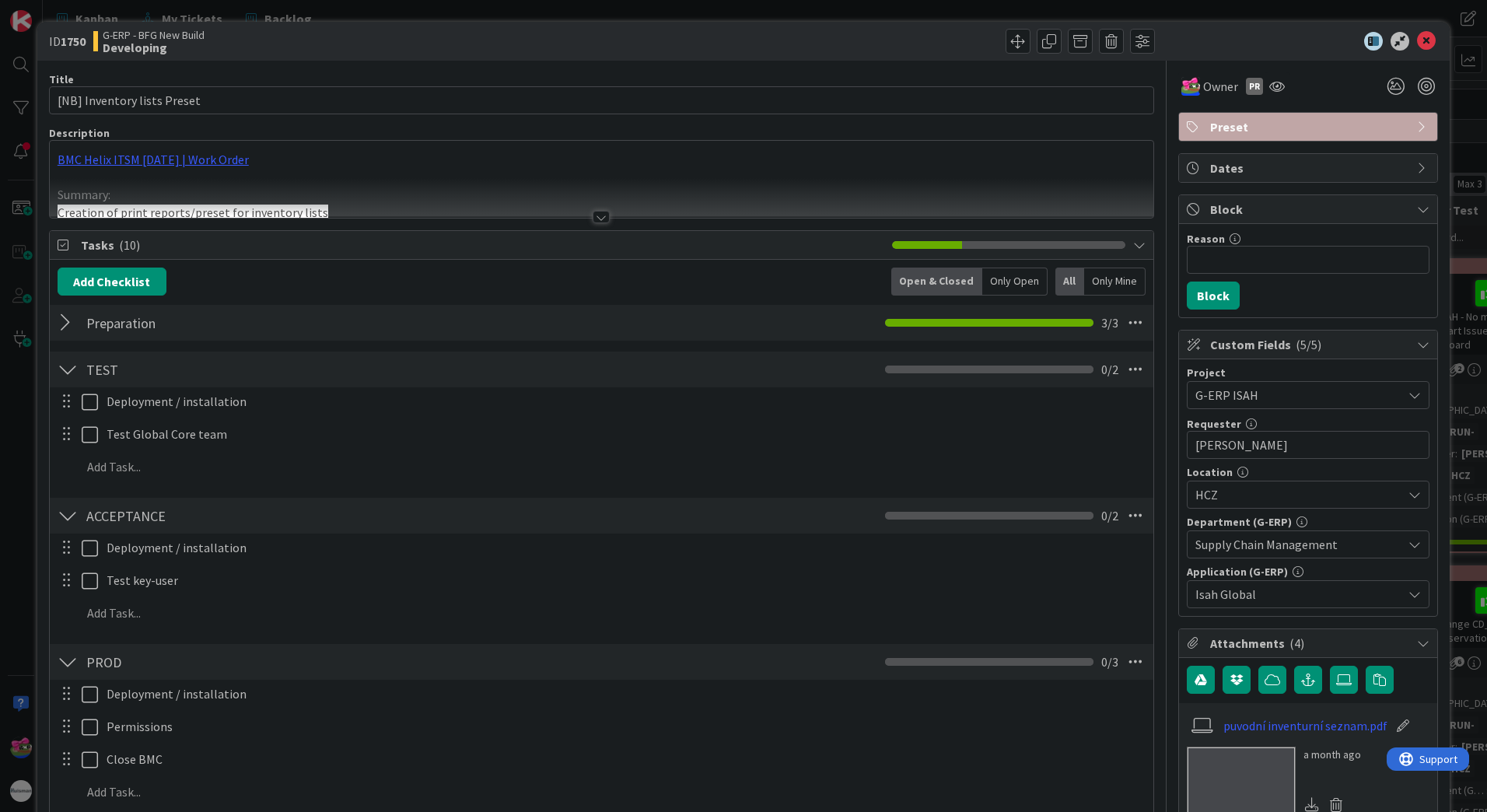
click at [73, 324] on div at bounding box center [67, 323] width 20 height 28
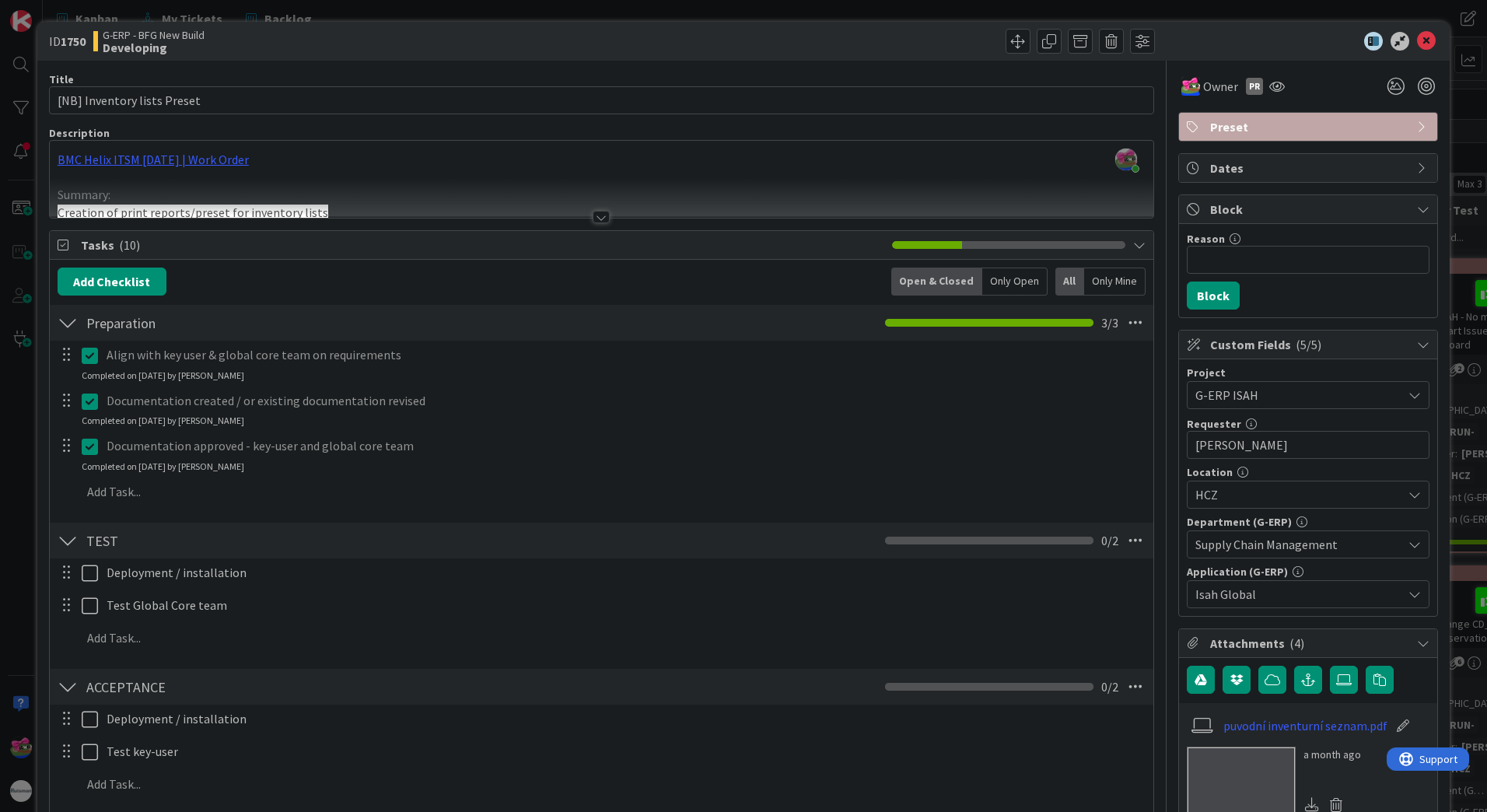
click at [73, 324] on div at bounding box center [67, 323] width 20 height 28
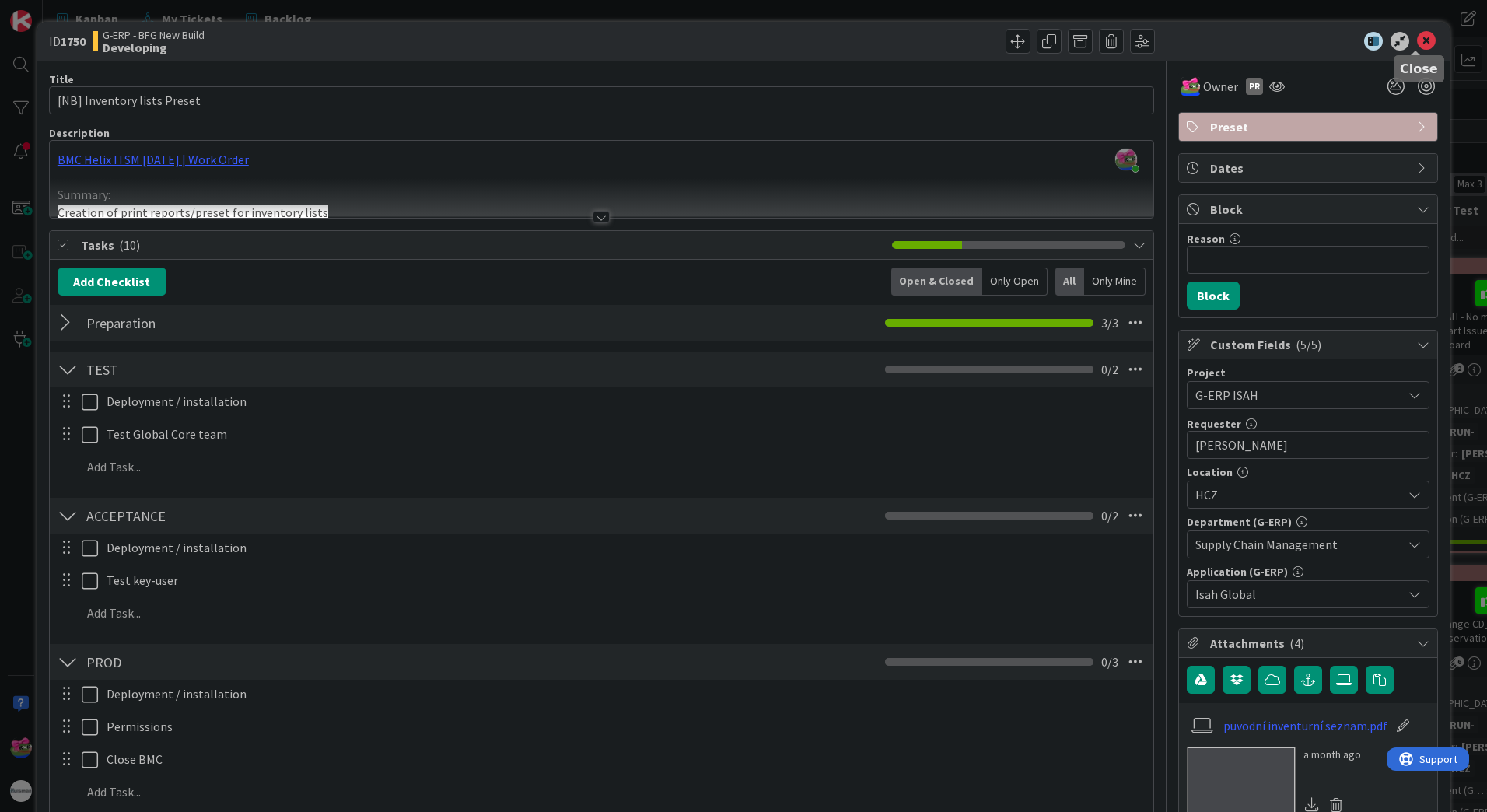
click at [1417, 41] on icon at bounding box center [1426, 40] width 18 height 18
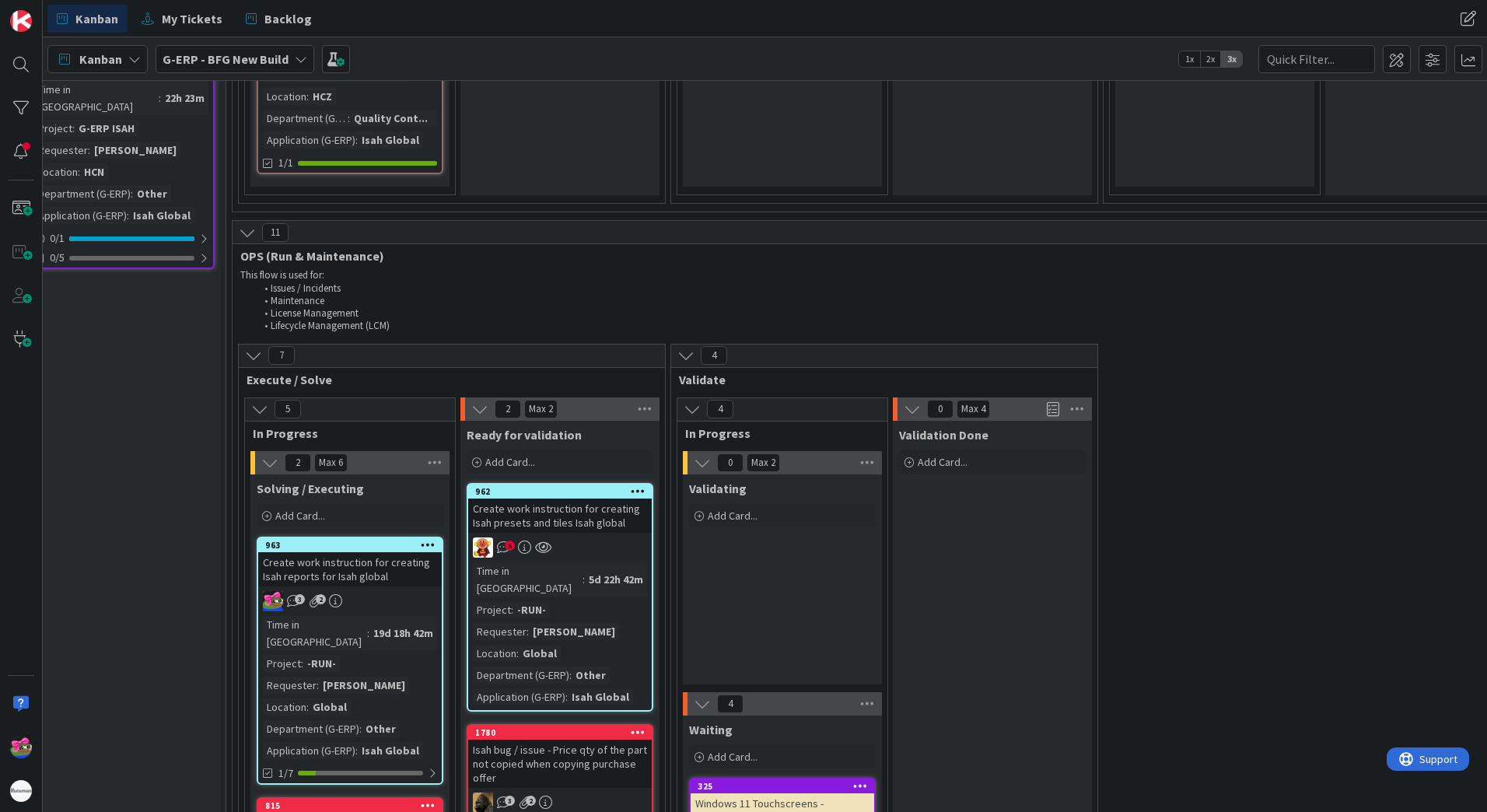
scroll to position [2373, 0]
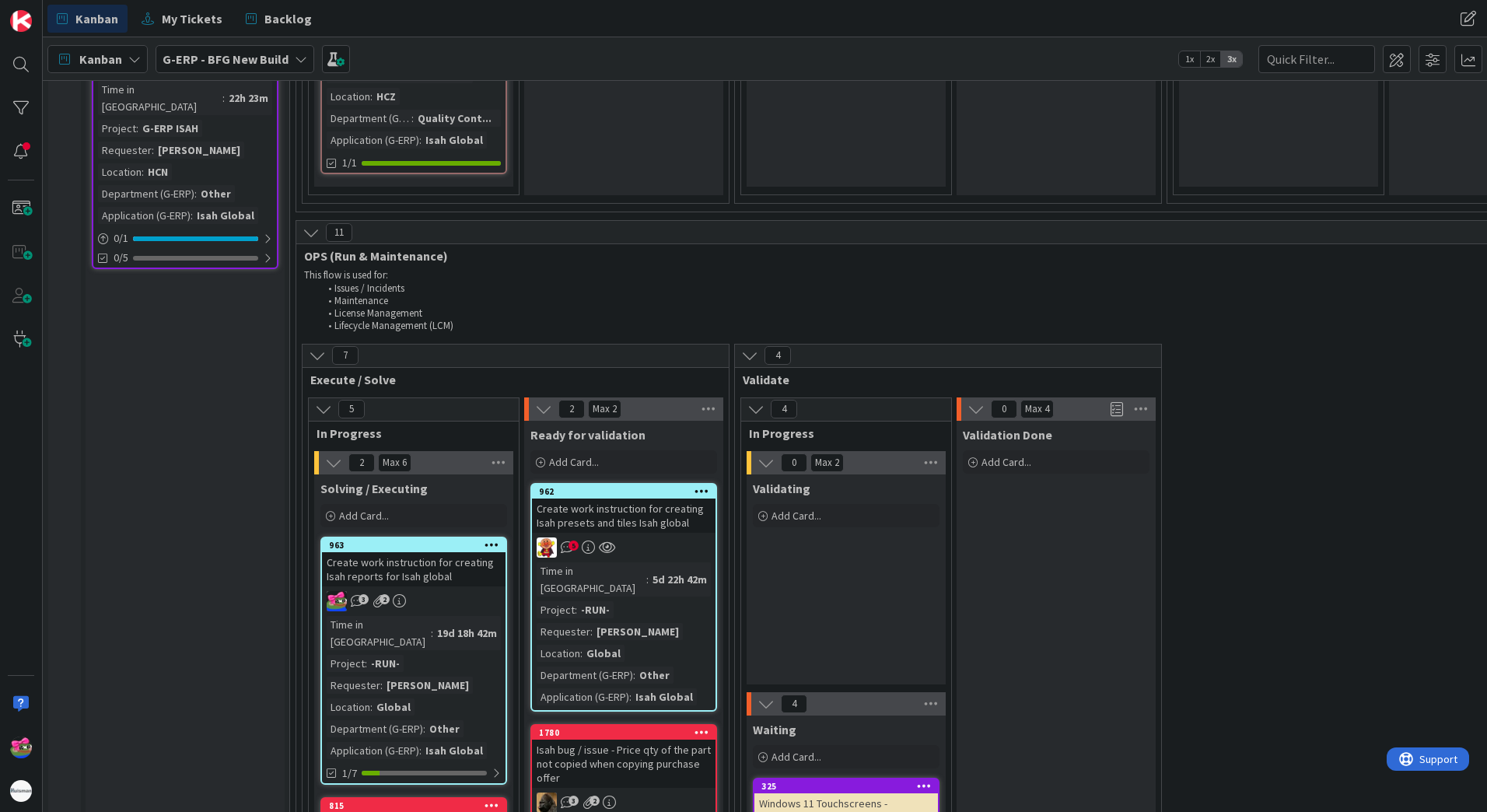
click at [665, 538] on div "5" at bounding box center [623, 547] width 184 height 20
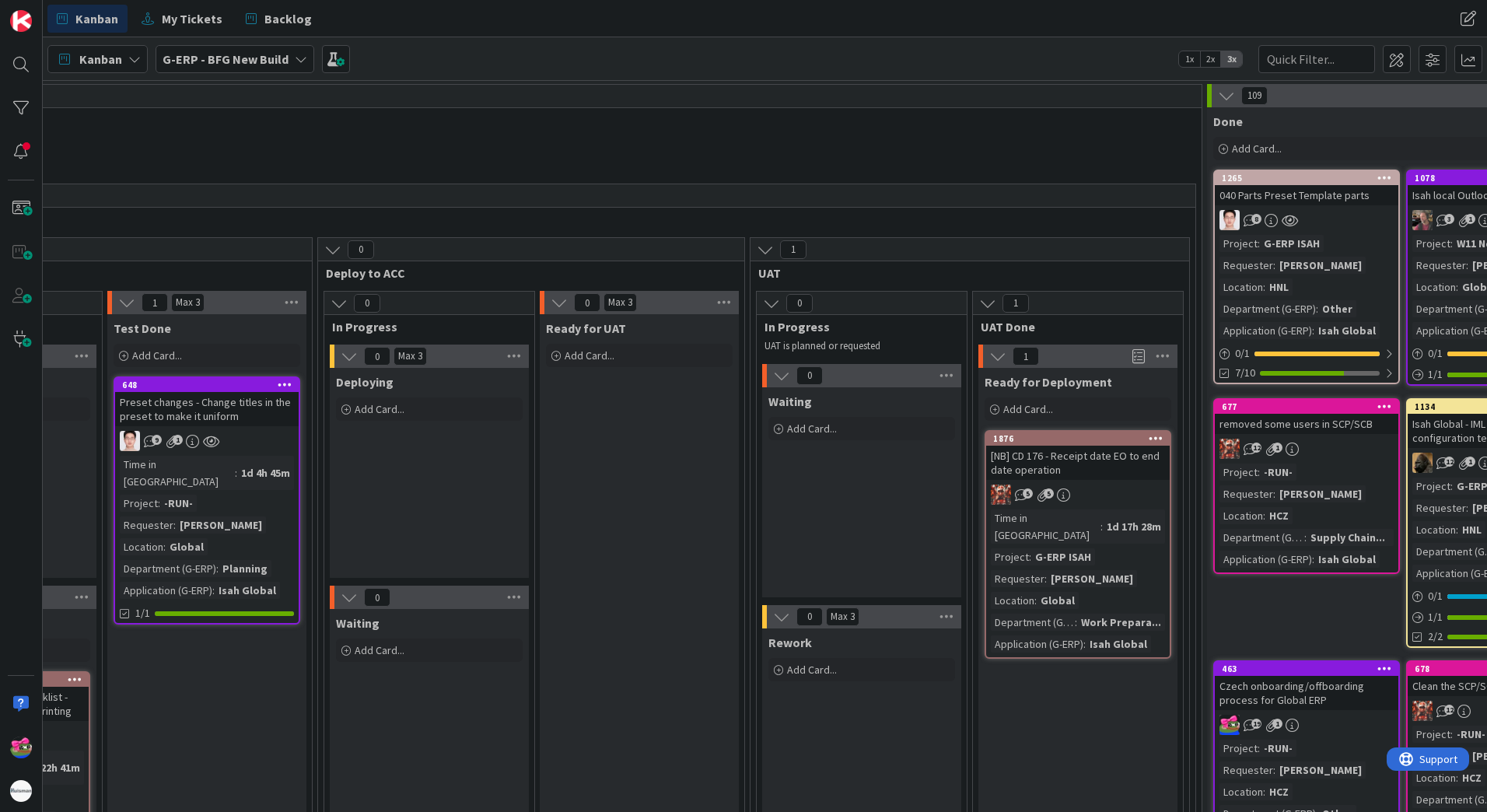
scroll to position [0, 1734]
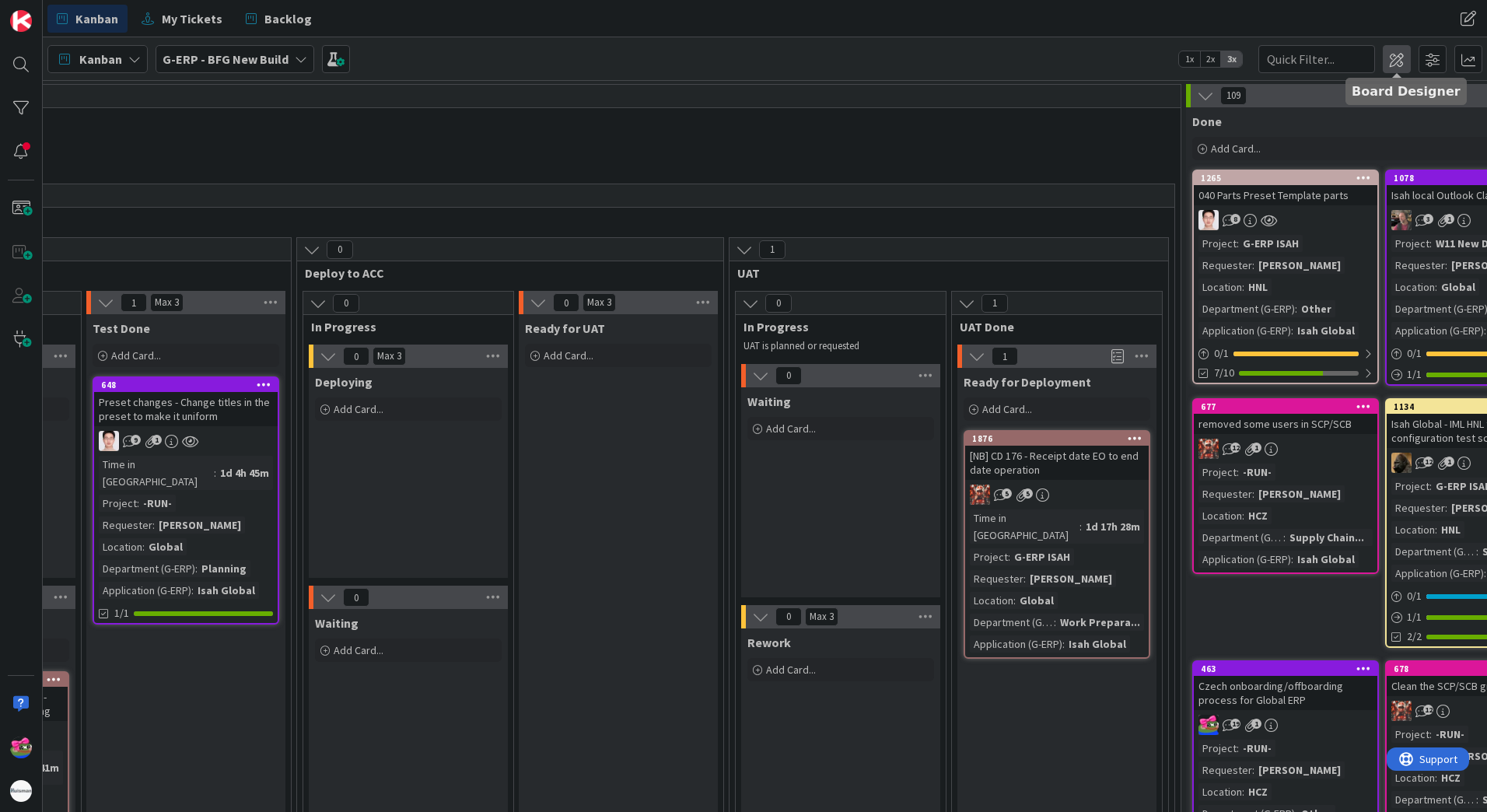
click at [1396, 66] on span at bounding box center [1397, 59] width 28 height 28
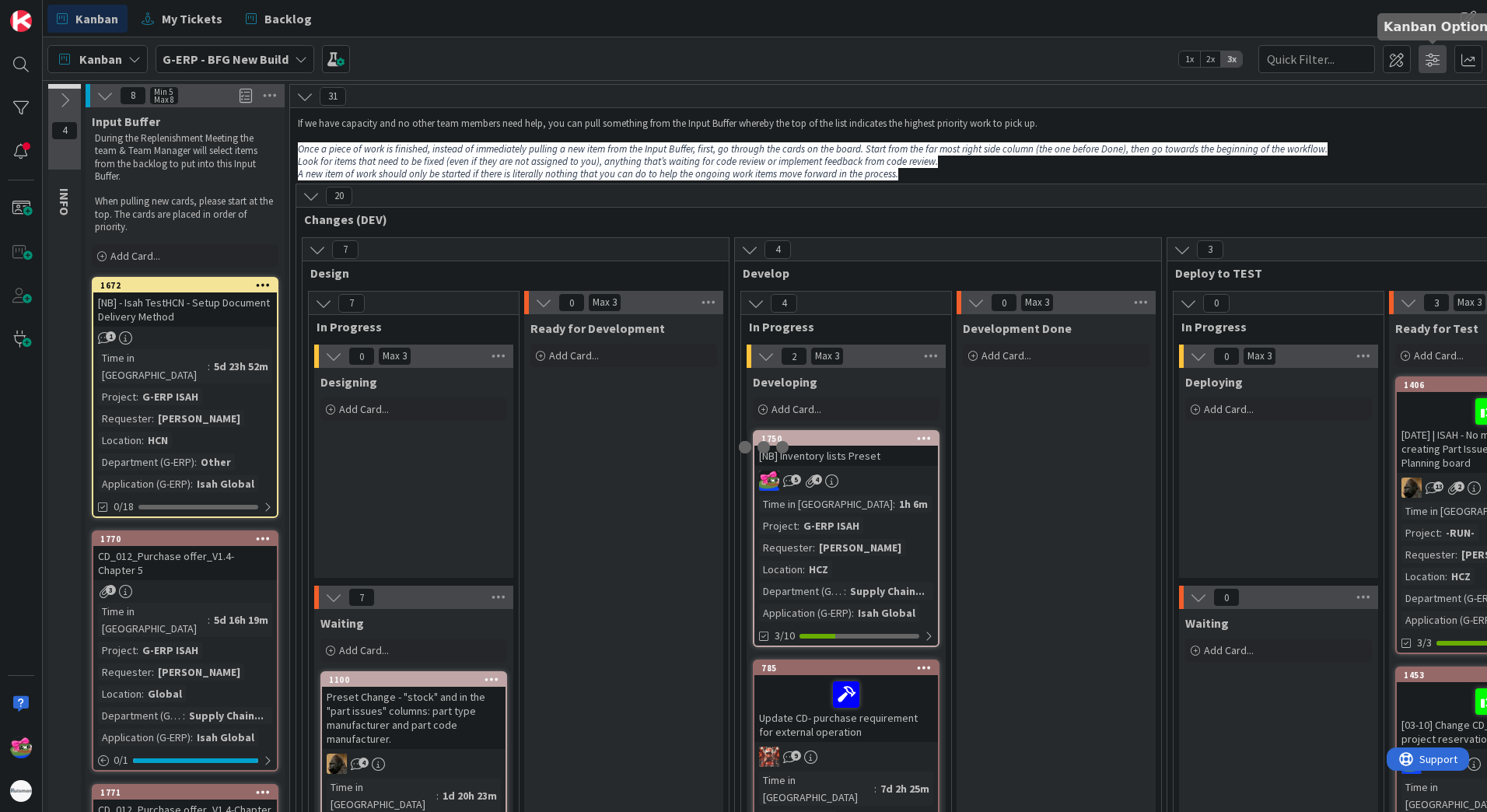
click at [1433, 55] on span at bounding box center [1432, 59] width 28 height 28
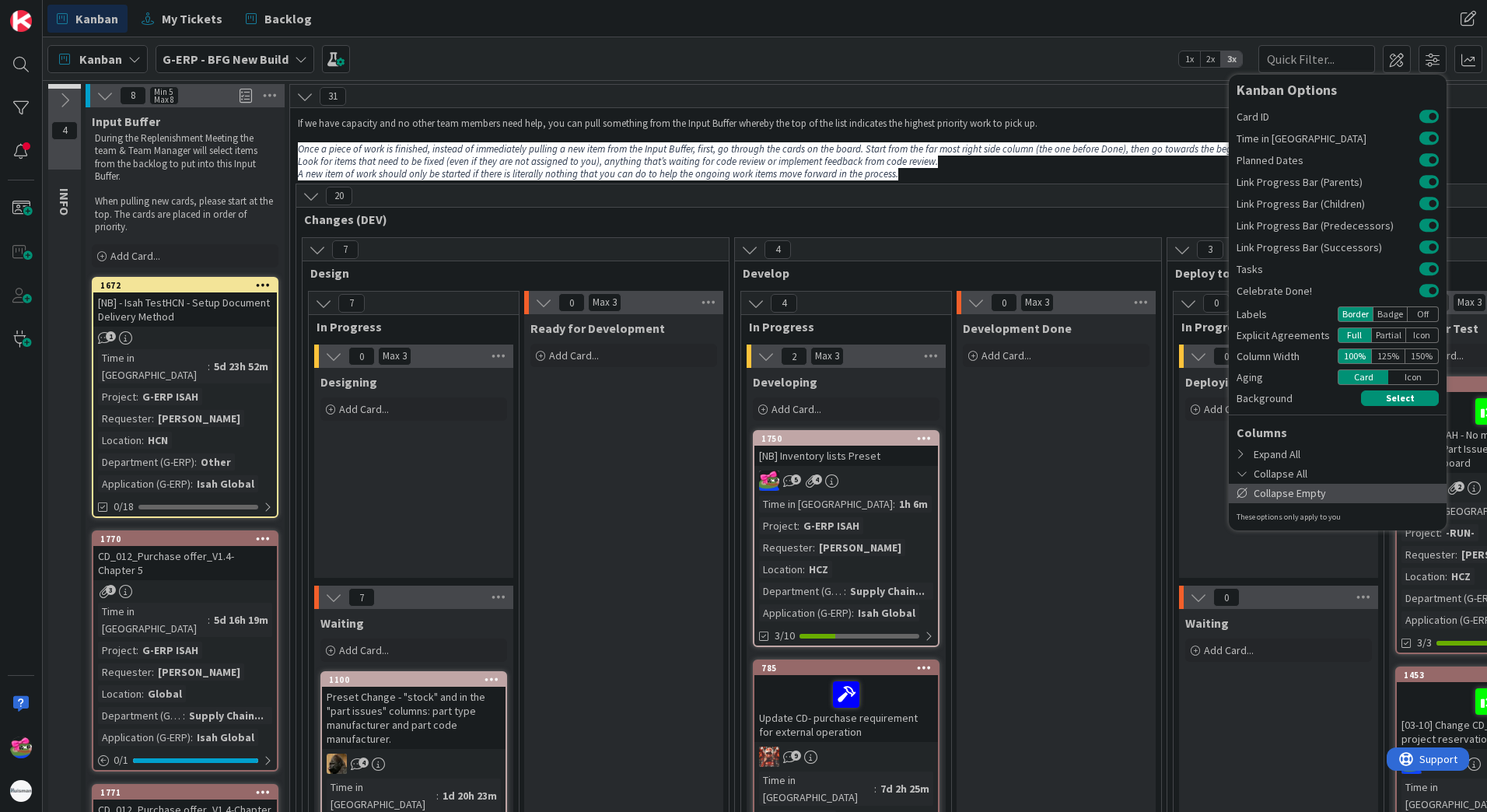
click at [1275, 490] on div "Collapse Empty" at bounding box center [1337, 493] width 218 height 19
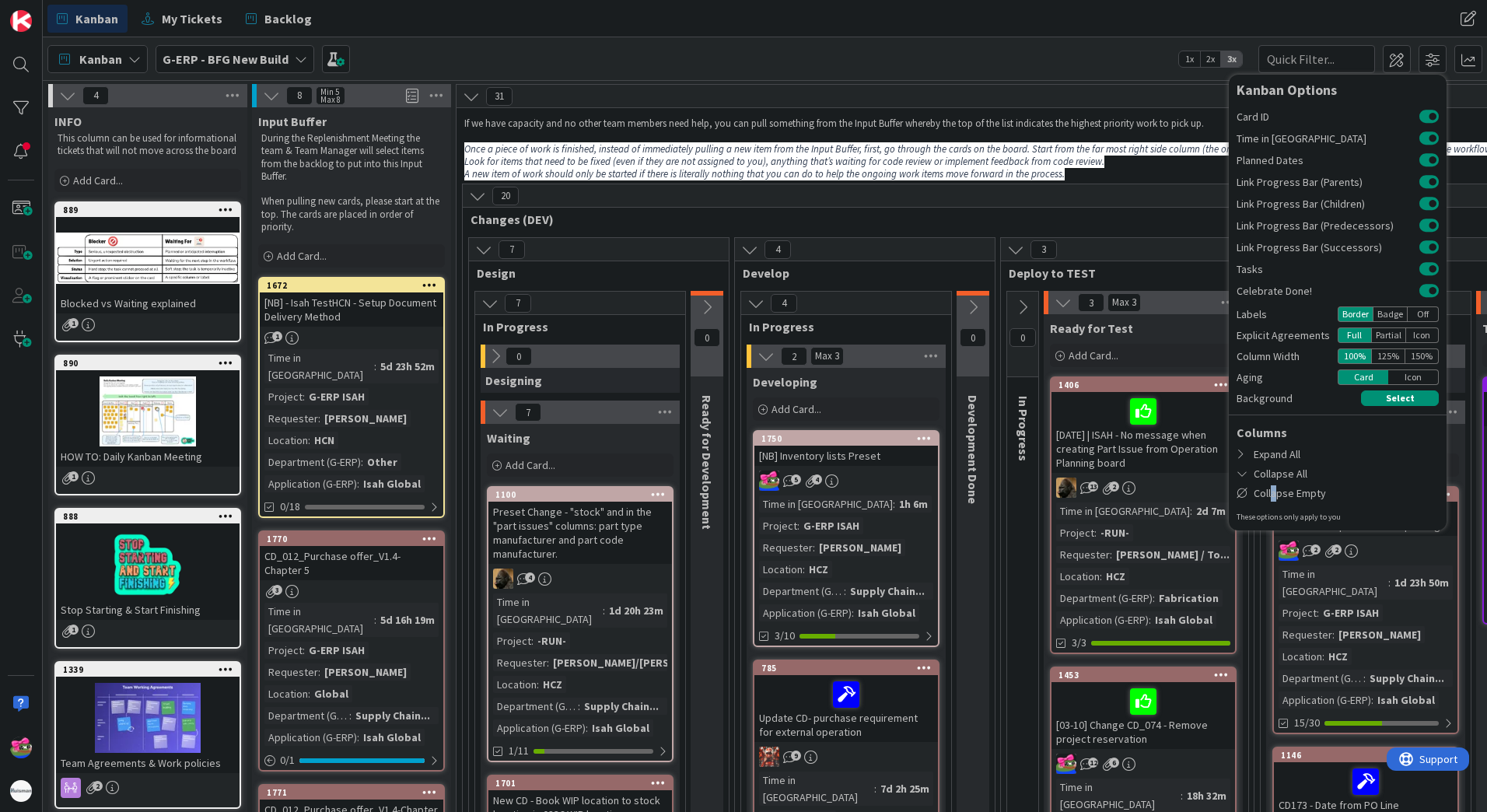
click at [65, 101] on icon at bounding box center [68, 96] width 17 height 17
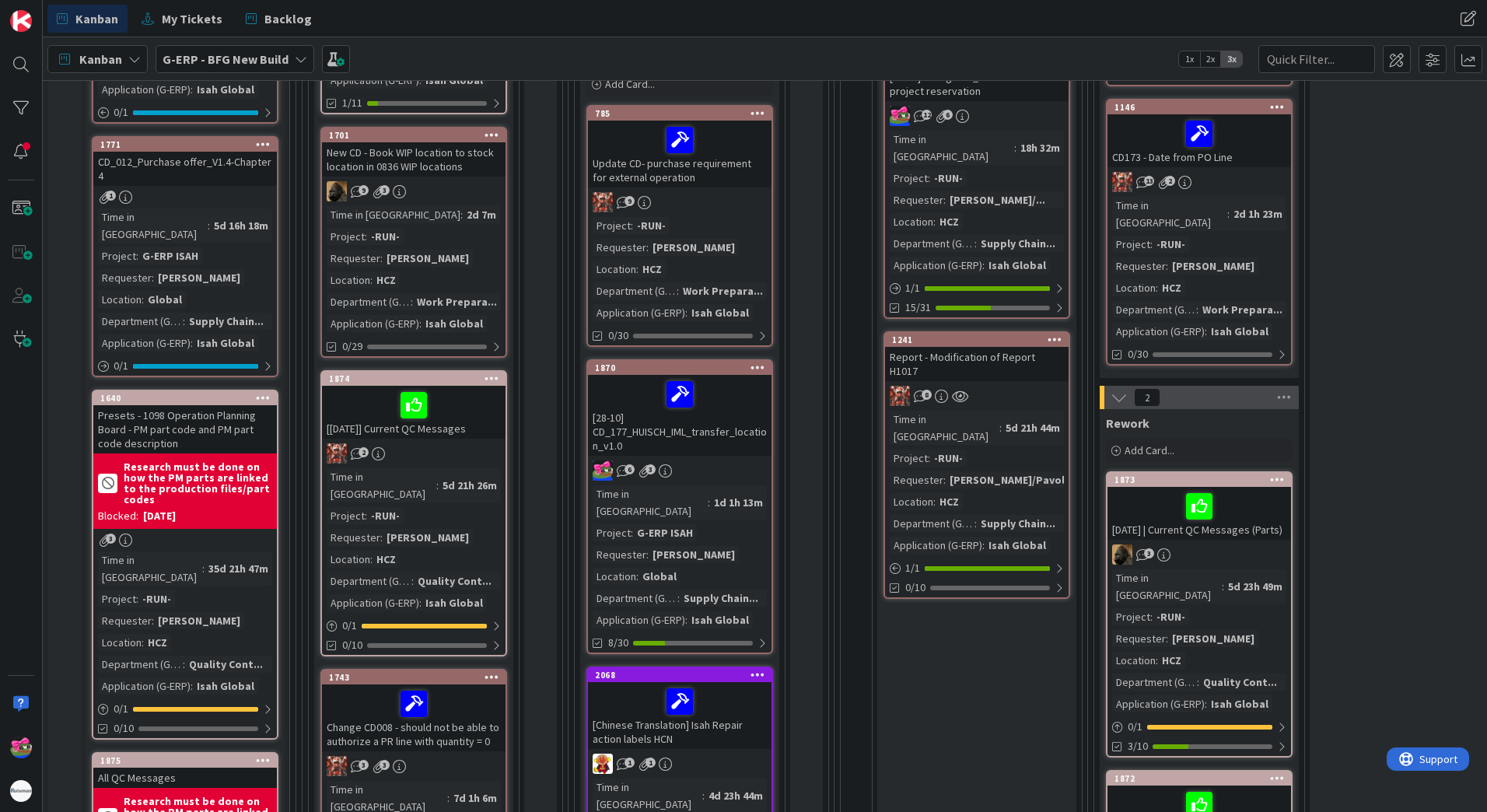
scroll to position [1010, 0]
